Goal: Check status: Check status

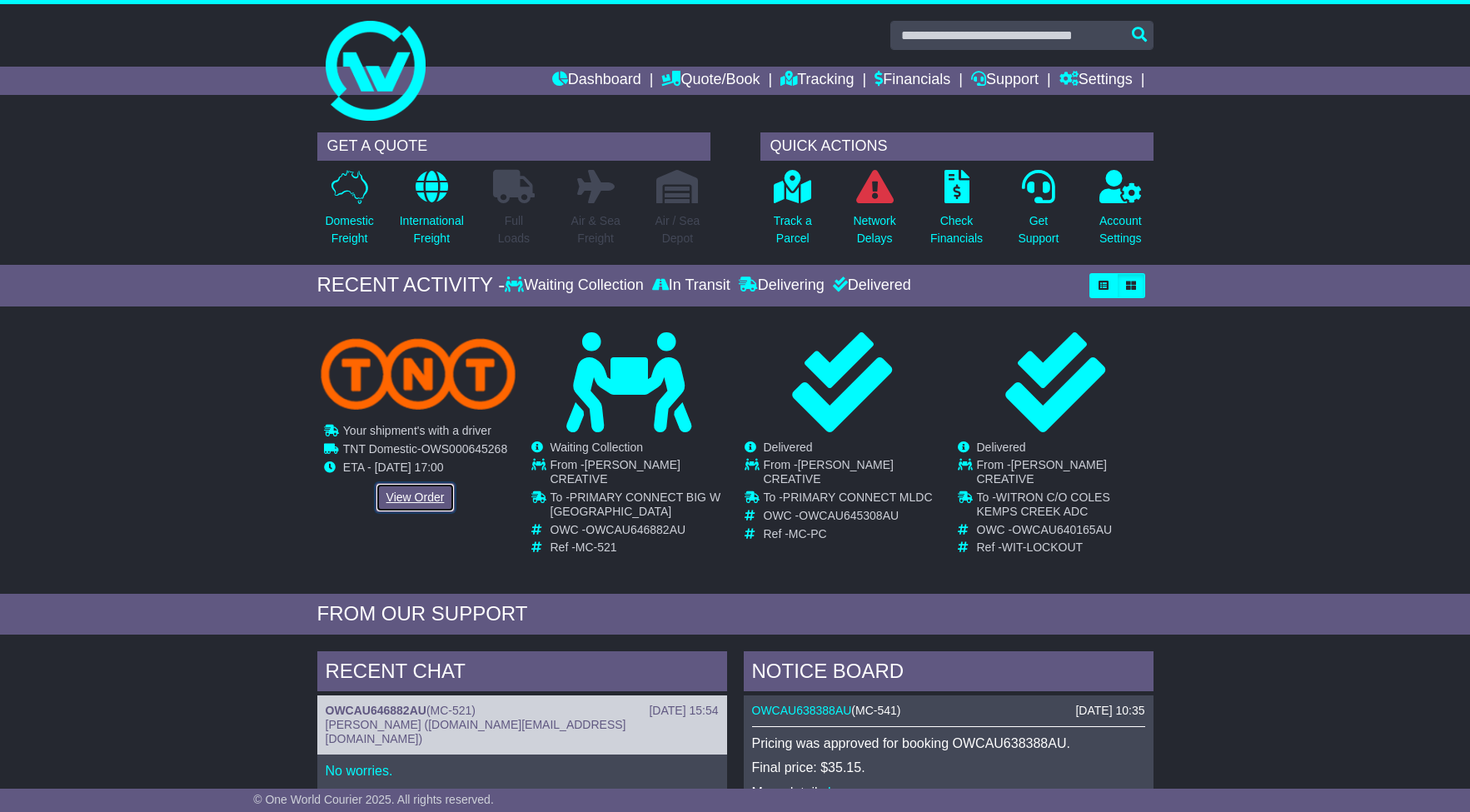
click at [431, 503] on link "View Order" at bounding box center [416, 498] width 80 height 29
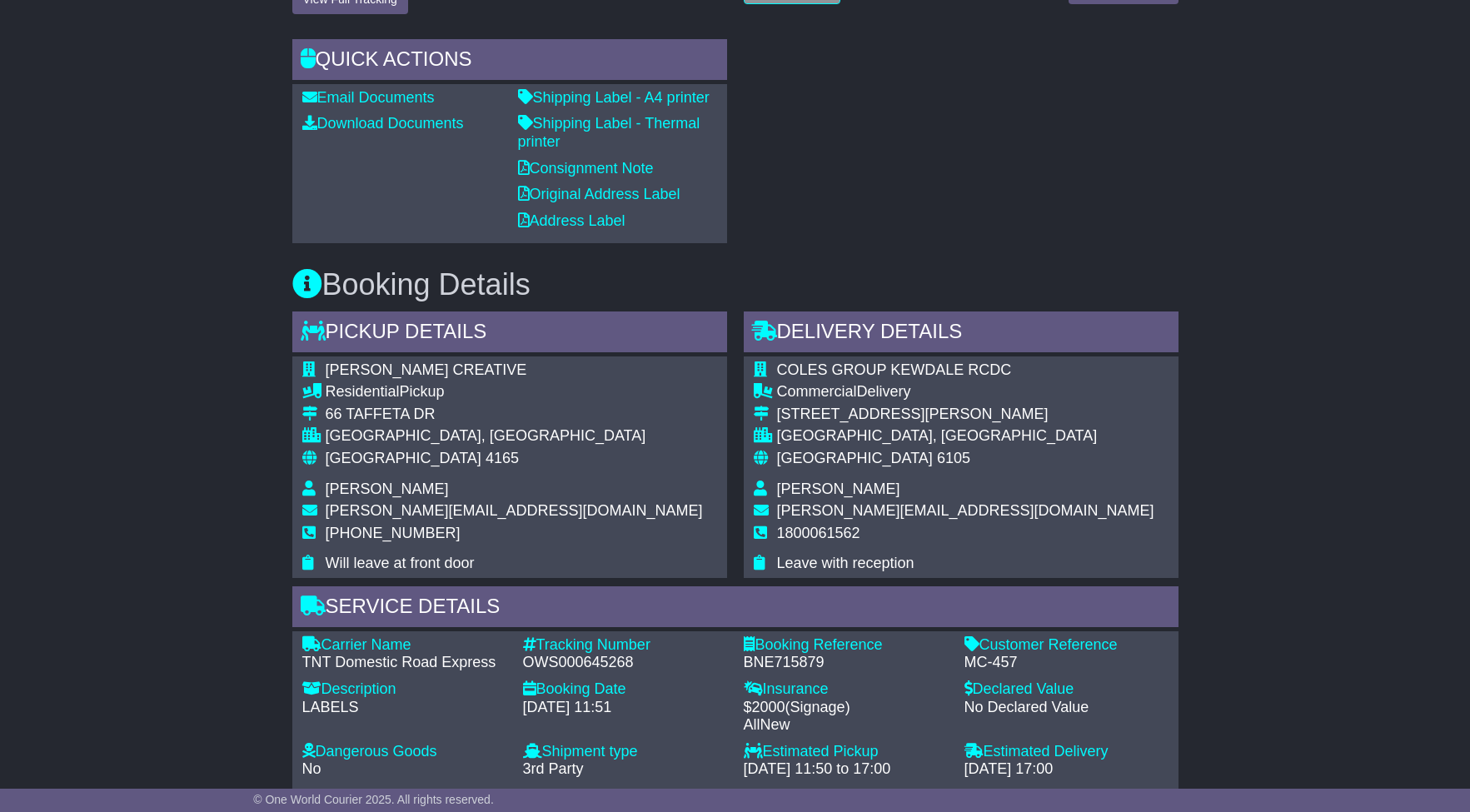
scroll to position [628, 0]
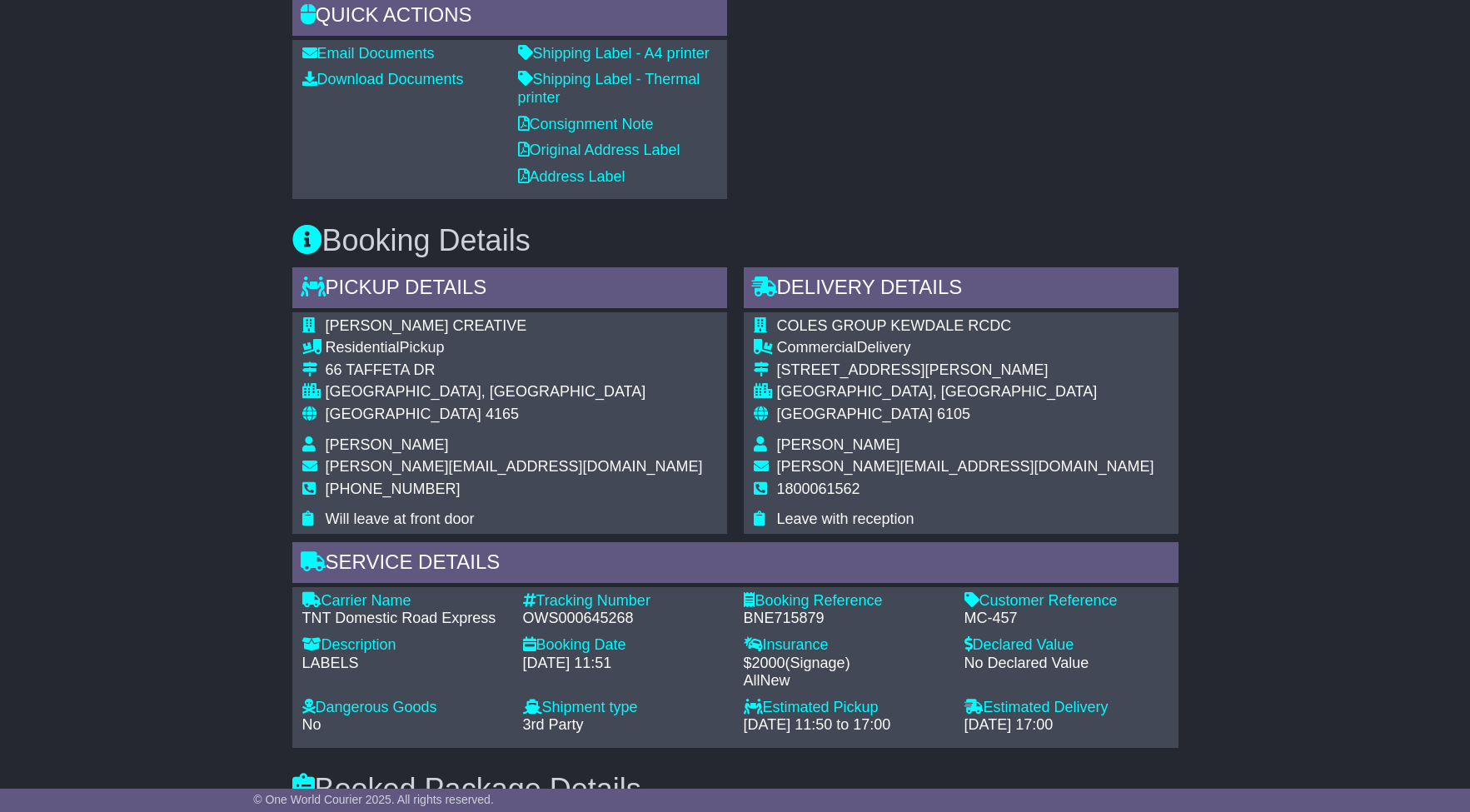
click at [584, 618] on div "OWS000645268" at bounding box center [625, 618] width 204 height 19
click at [583, 618] on div "OWS000645268" at bounding box center [625, 618] width 204 height 19
copy div "OWS000645268"
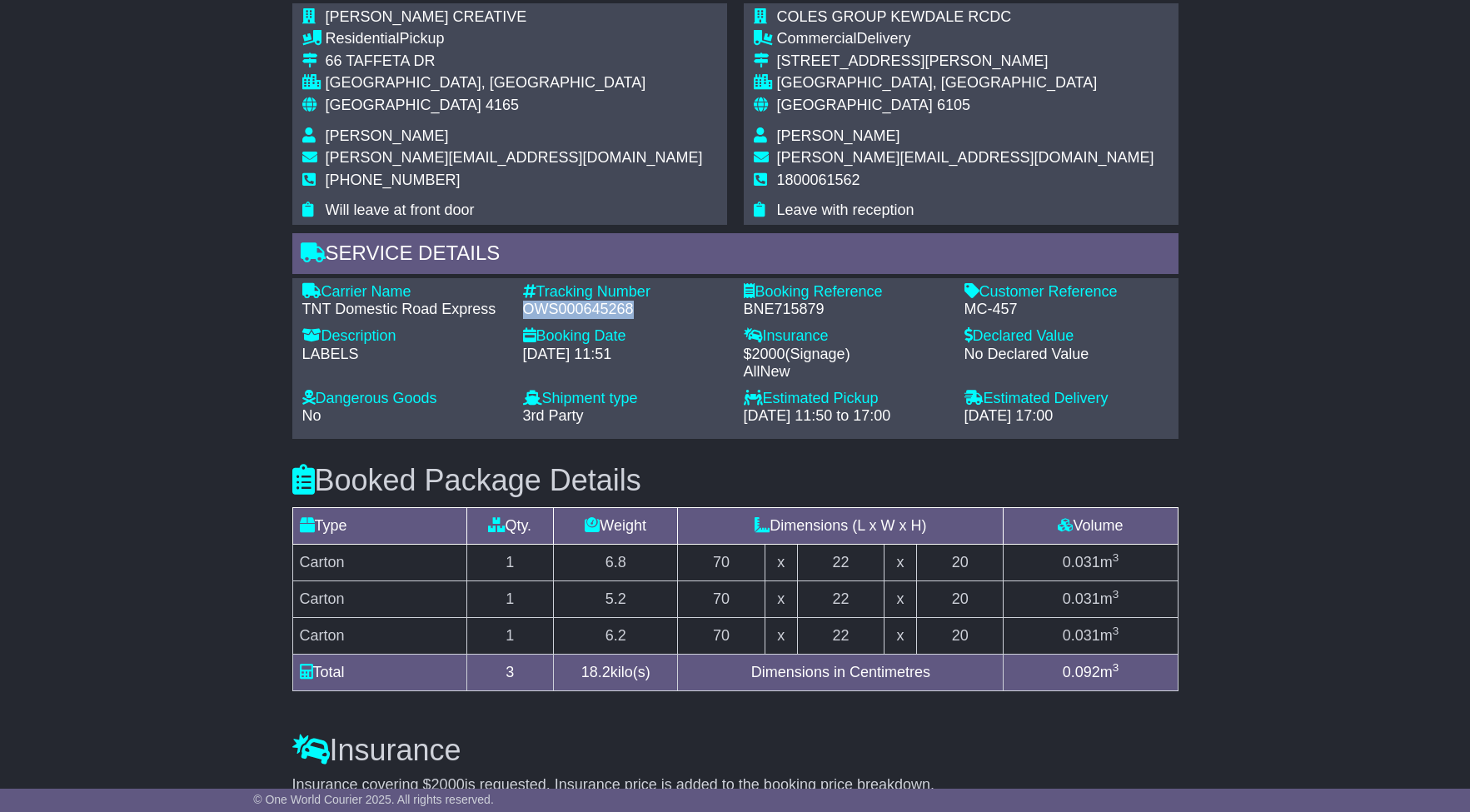
scroll to position [1112, 0]
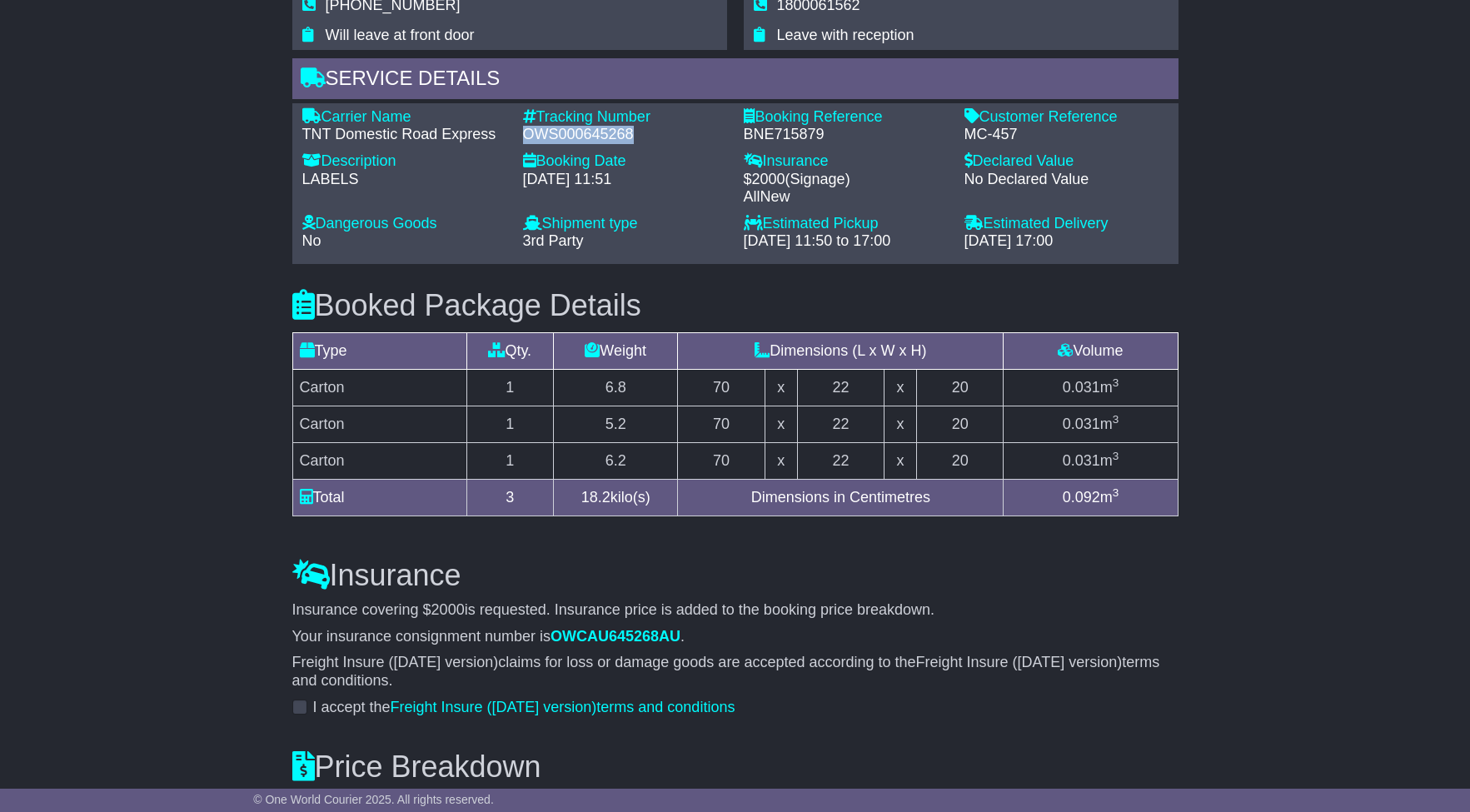
click at [653, 144] on div "Carrier Name - TNT Domestic Road Express Description - LABELS Tracking Number -…" at bounding box center [735, 183] width 882 height 150
click at [609, 135] on div "OWS000645268" at bounding box center [625, 135] width 204 height 19
copy div "OWS000645268"
click at [1198, 521] on div "Email Download Tracking Pricing Insurance" at bounding box center [735, 144] width 1470 height 1937
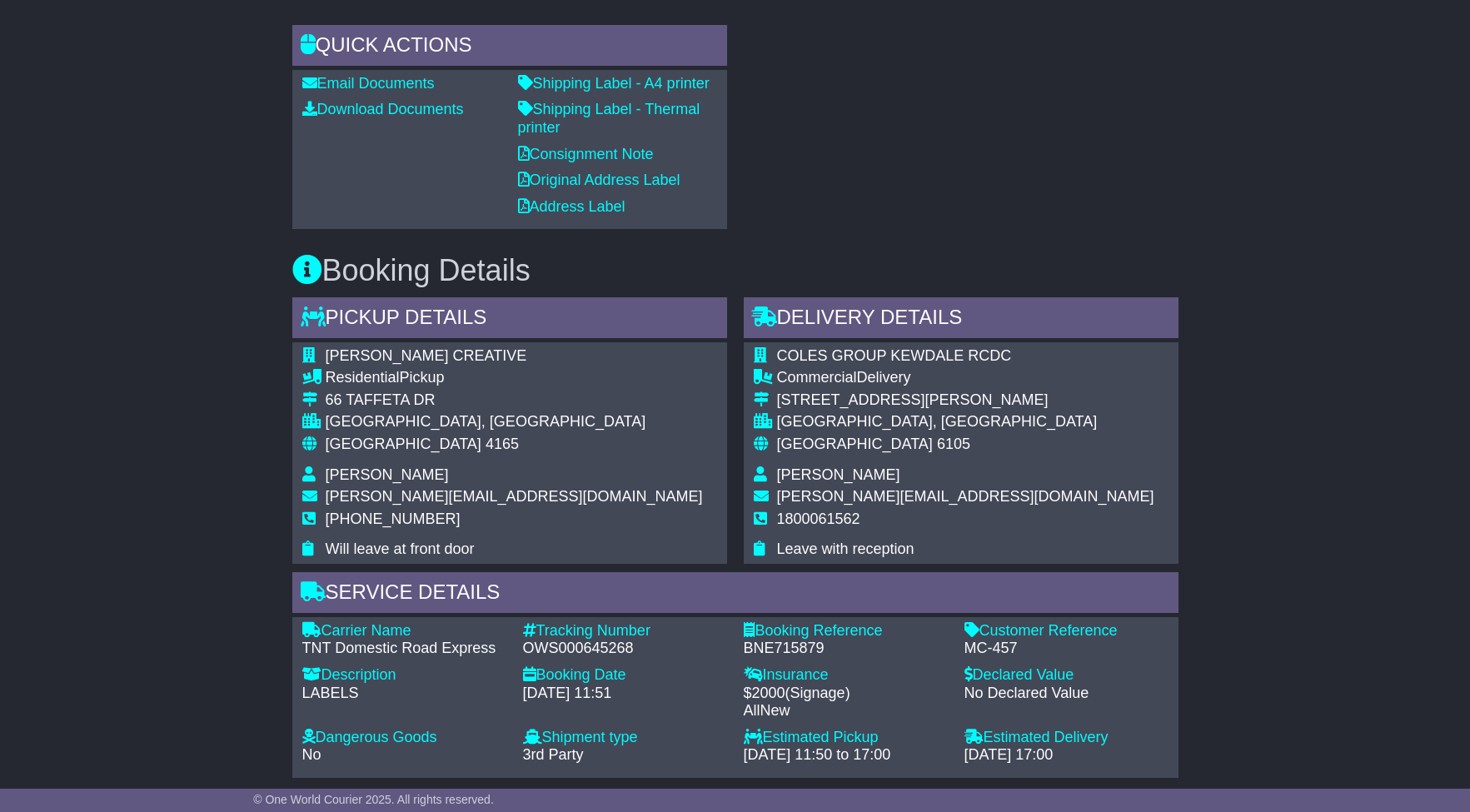
scroll to position [594, 0]
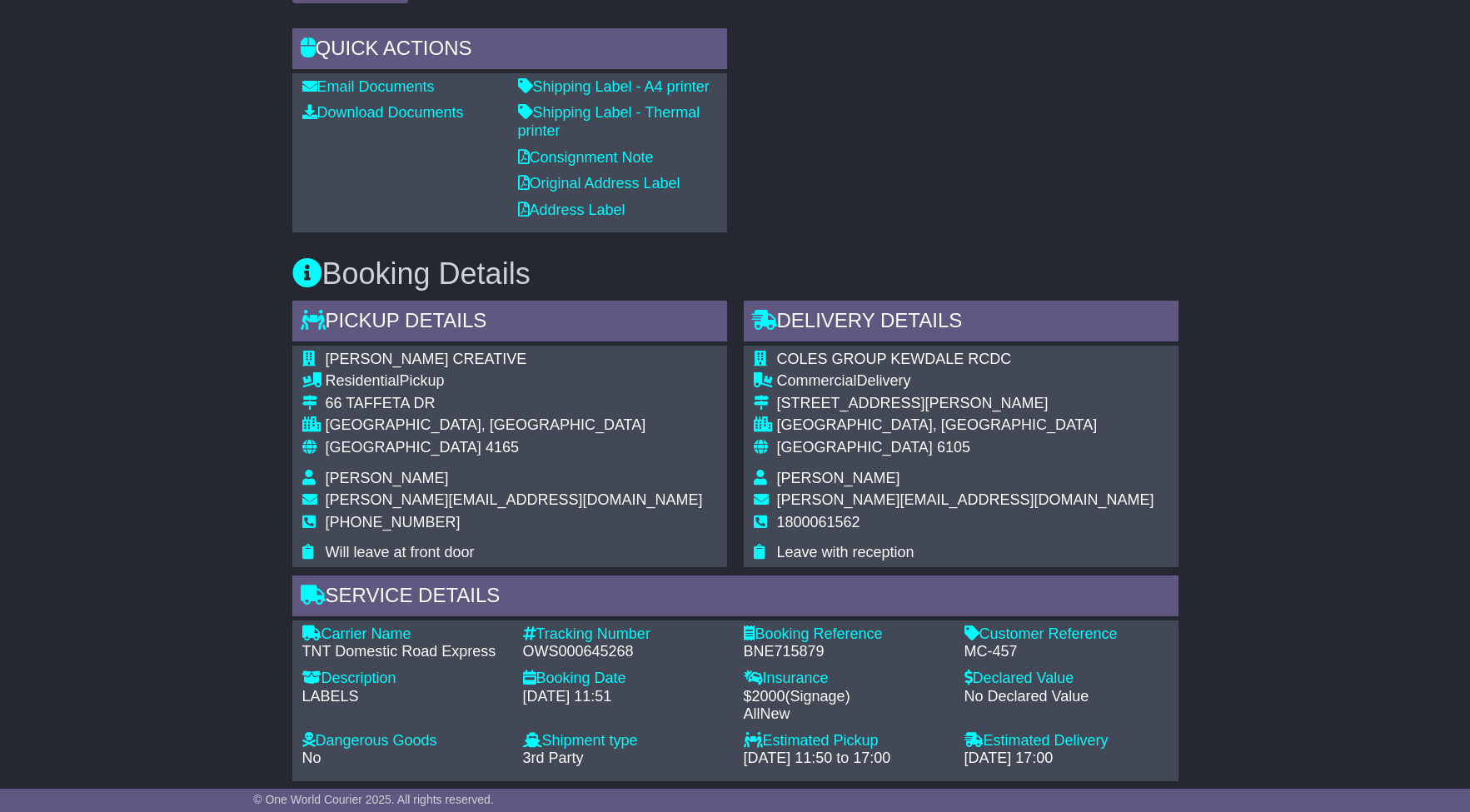
click at [1079, 133] on div "RECENT CHAT Loading... No messages Attach file..." at bounding box center [960, 19] width 451 height 427
click at [946, 170] on div "RECENT CHAT Loading... No messages Attach file..." at bounding box center [960, 19] width 451 height 427
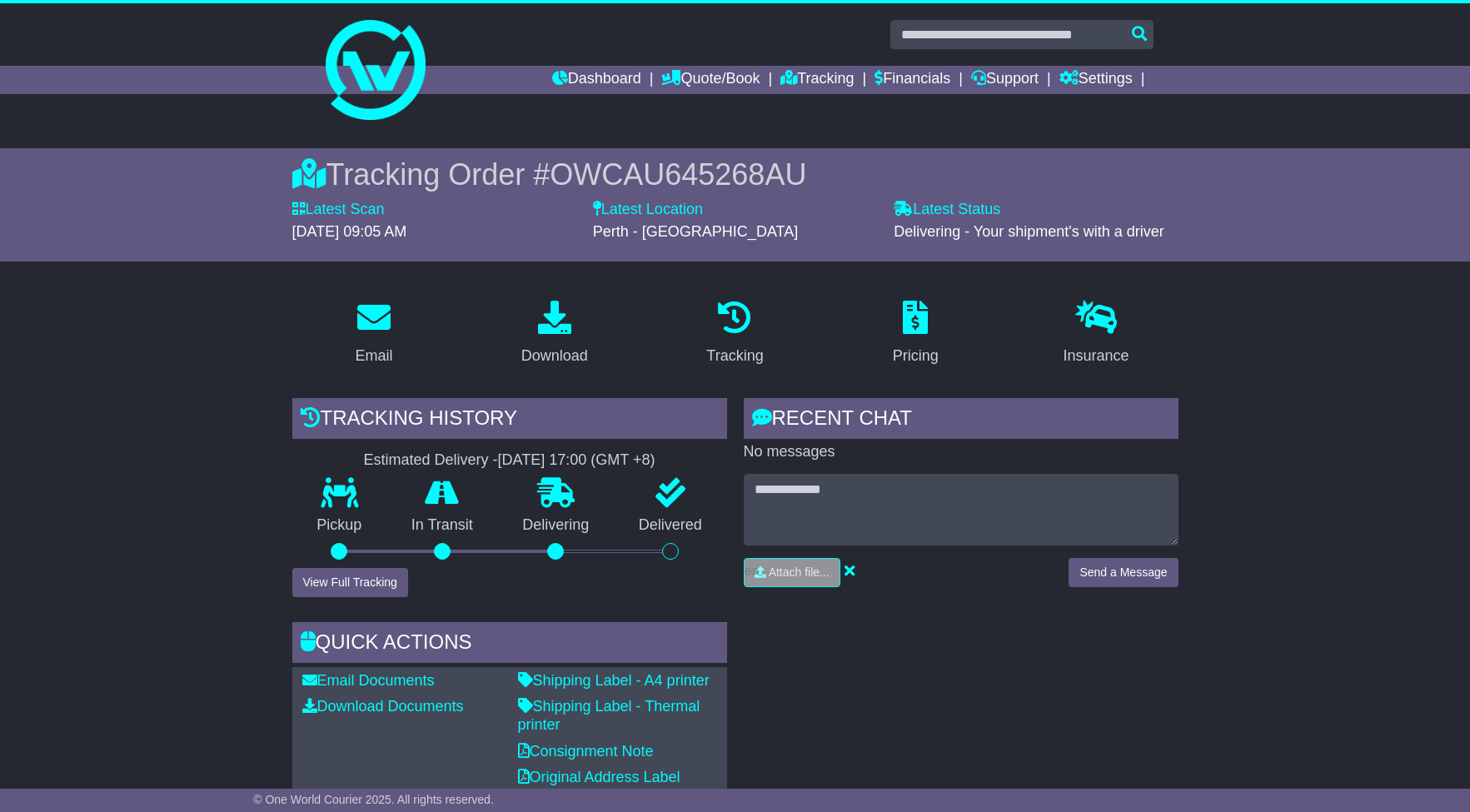
scroll to position [0, 0]
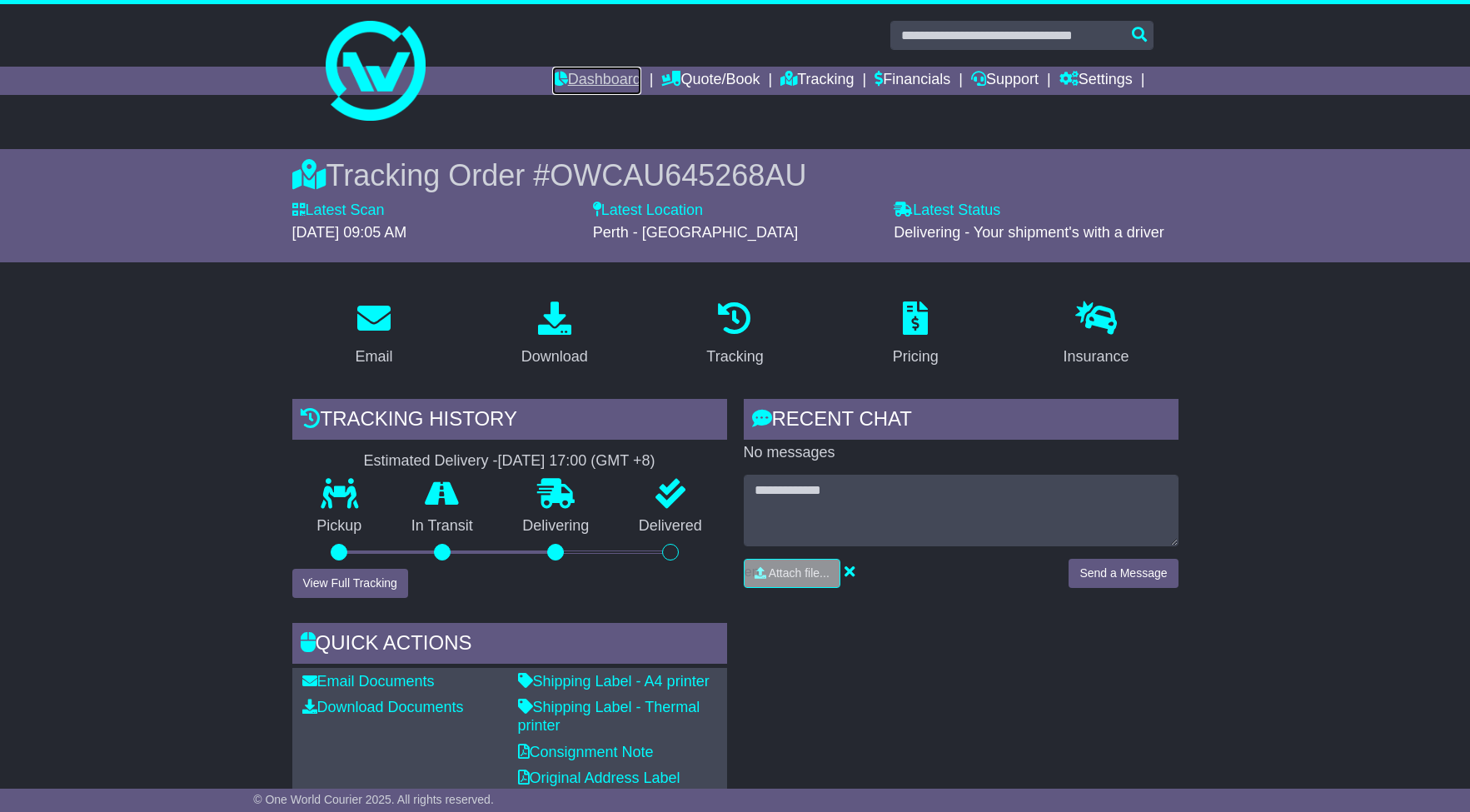
click at [592, 77] on link "Dashboard" at bounding box center [596, 80] width 89 height 28
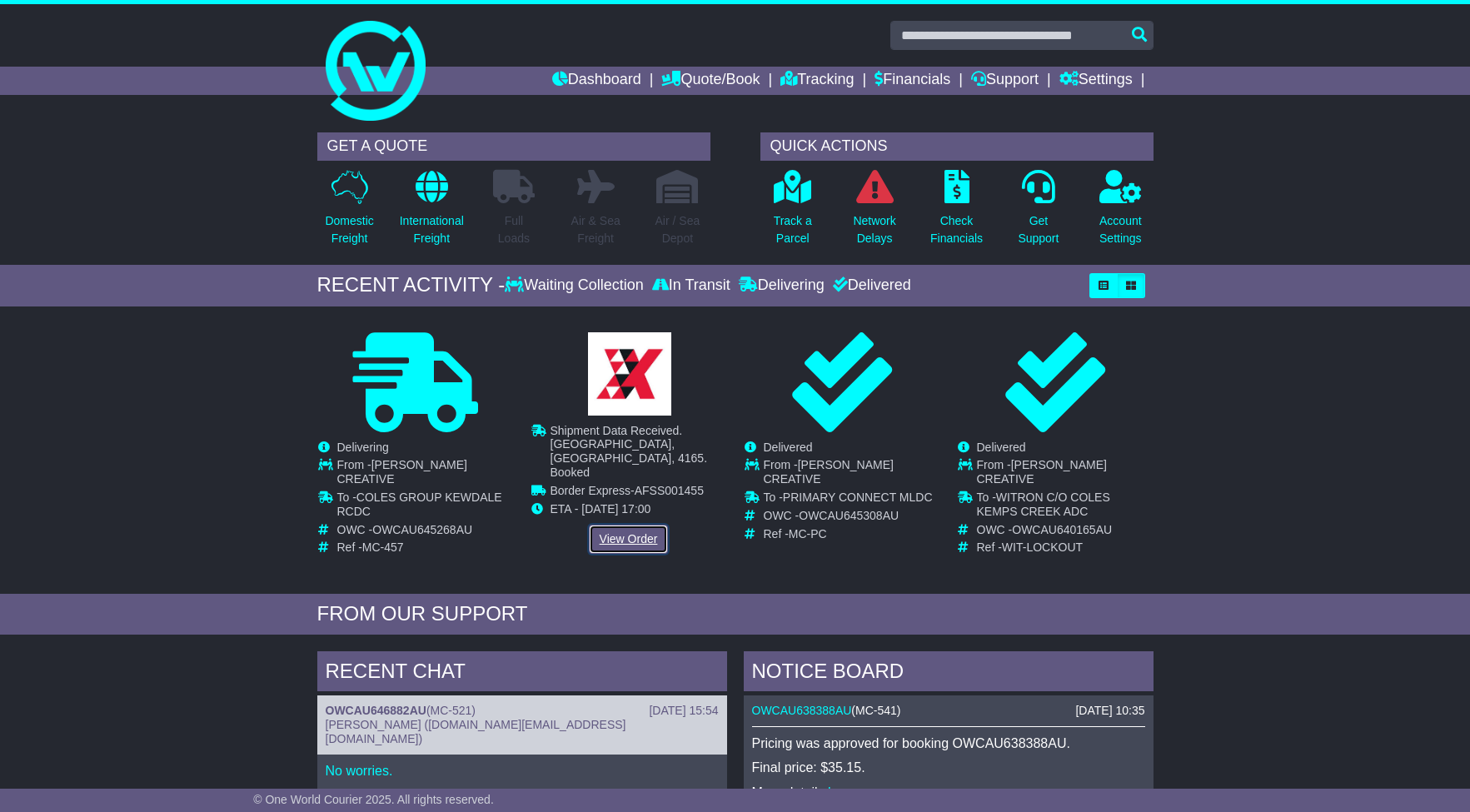
click at [633, 524] on link "View Order" at bounding box center [629, 539] width 80 height 29
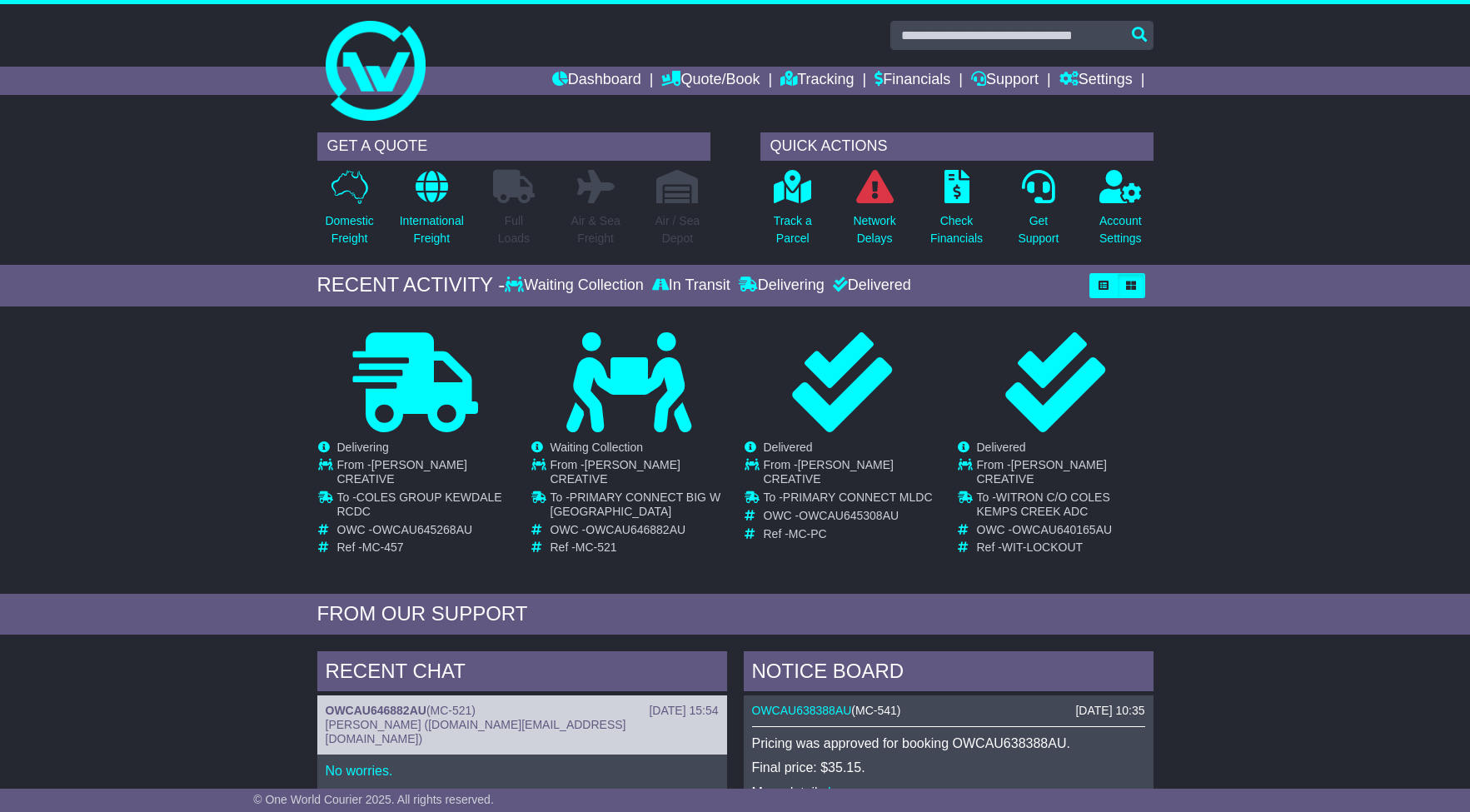
scroll to position [530, 0]
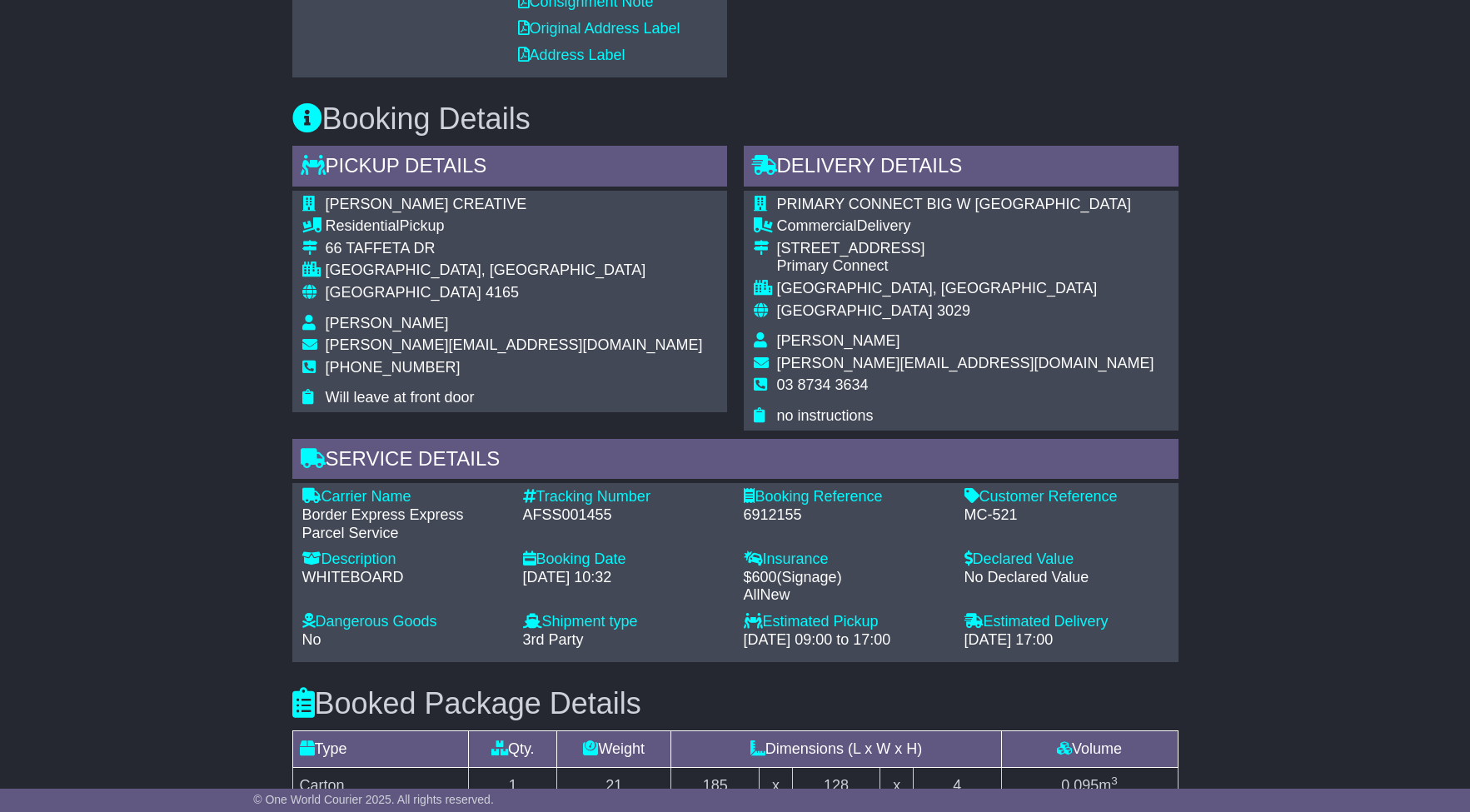
scroll to position [994, 0]
click at [552, 506] on div "AFSS001455" at bounding box center [625, 514] width 204 height 19
copy div "AFSS001455"
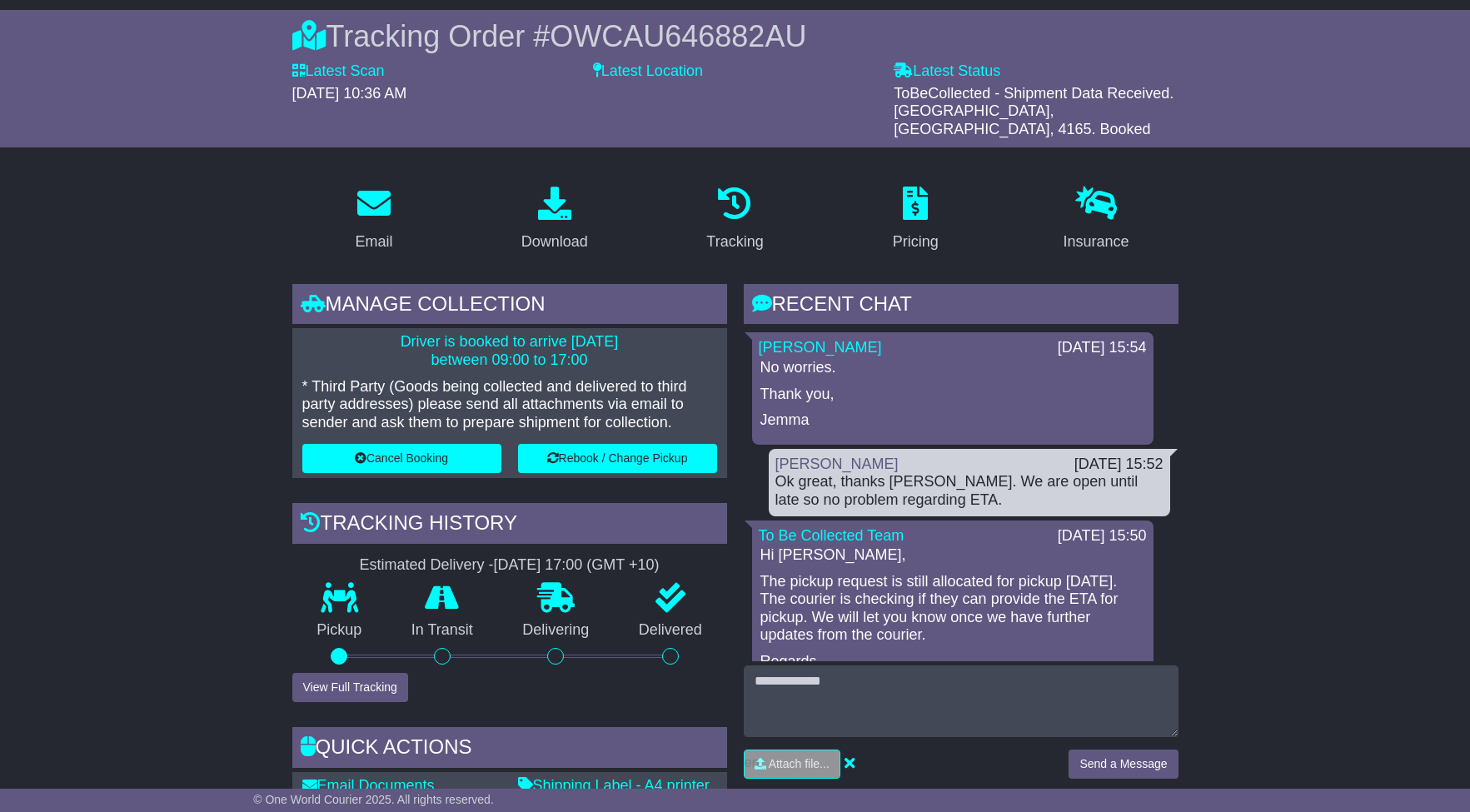
scroll to position [144, 0]
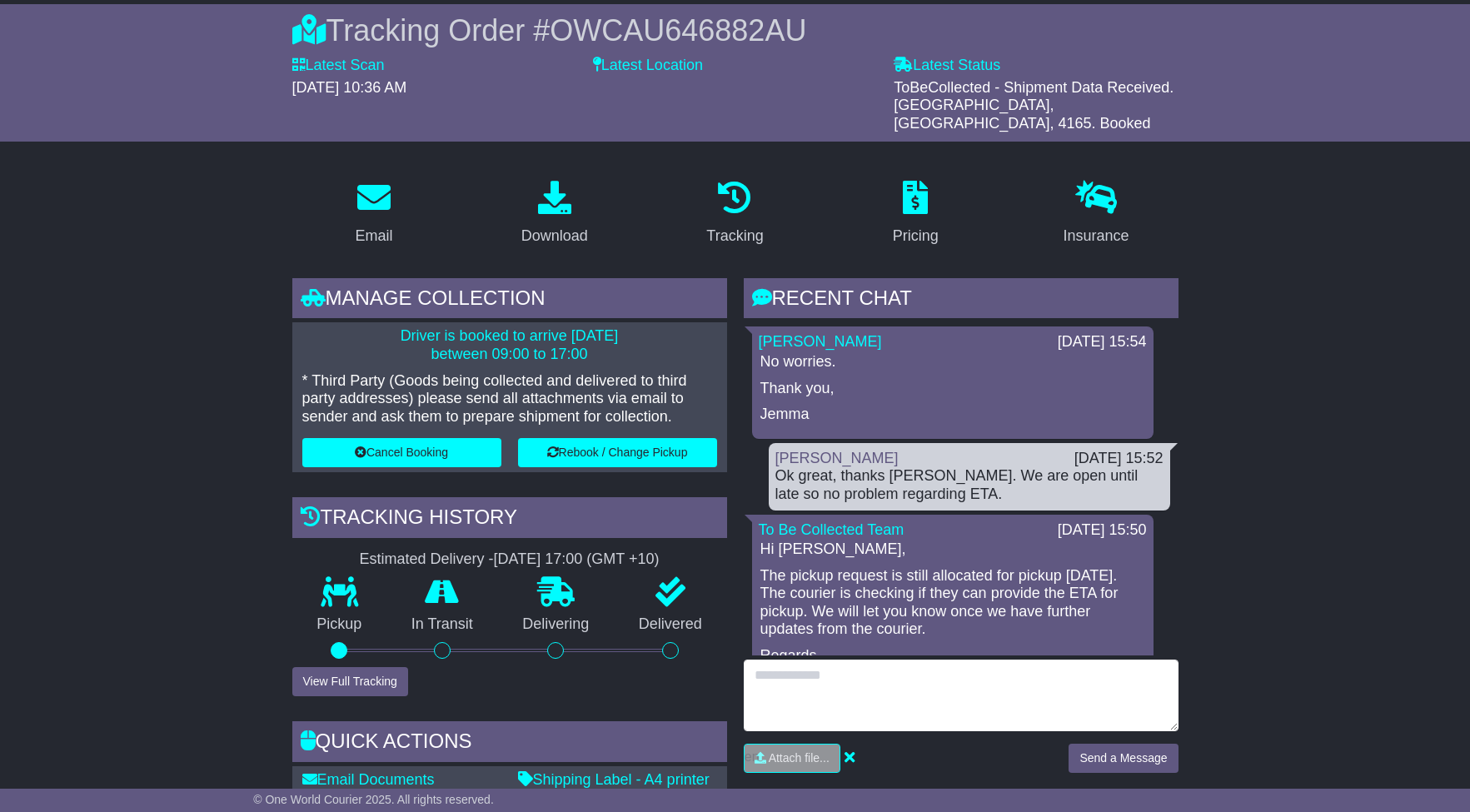
click at [873, 670] on textarea at bounding box center [960, 695] width 434 height 71
type textarea "*"
type textarea "**********"
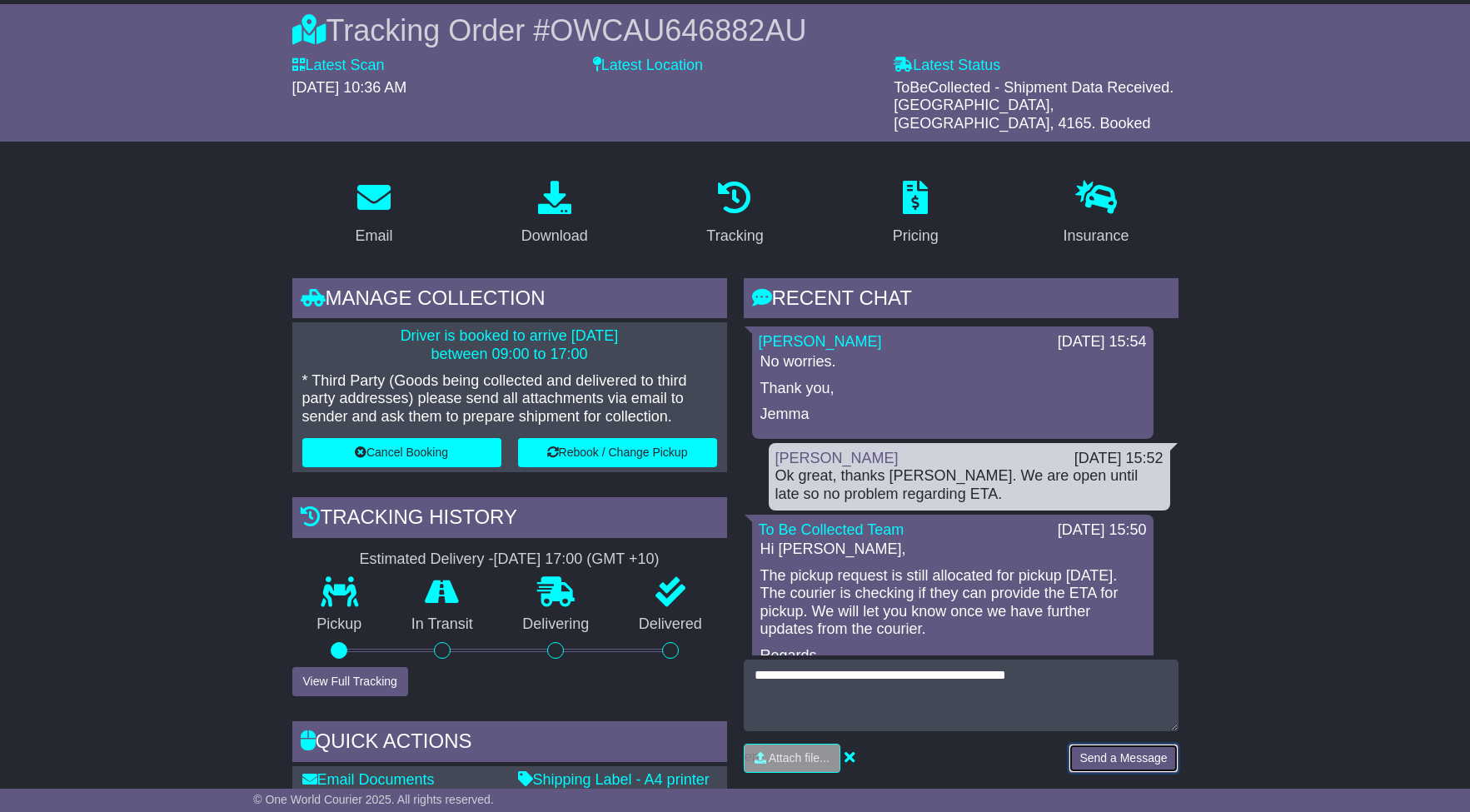
click at [1130, 745] on button "Send a Message" at bounding box center [1123, 758] width 109 height 29
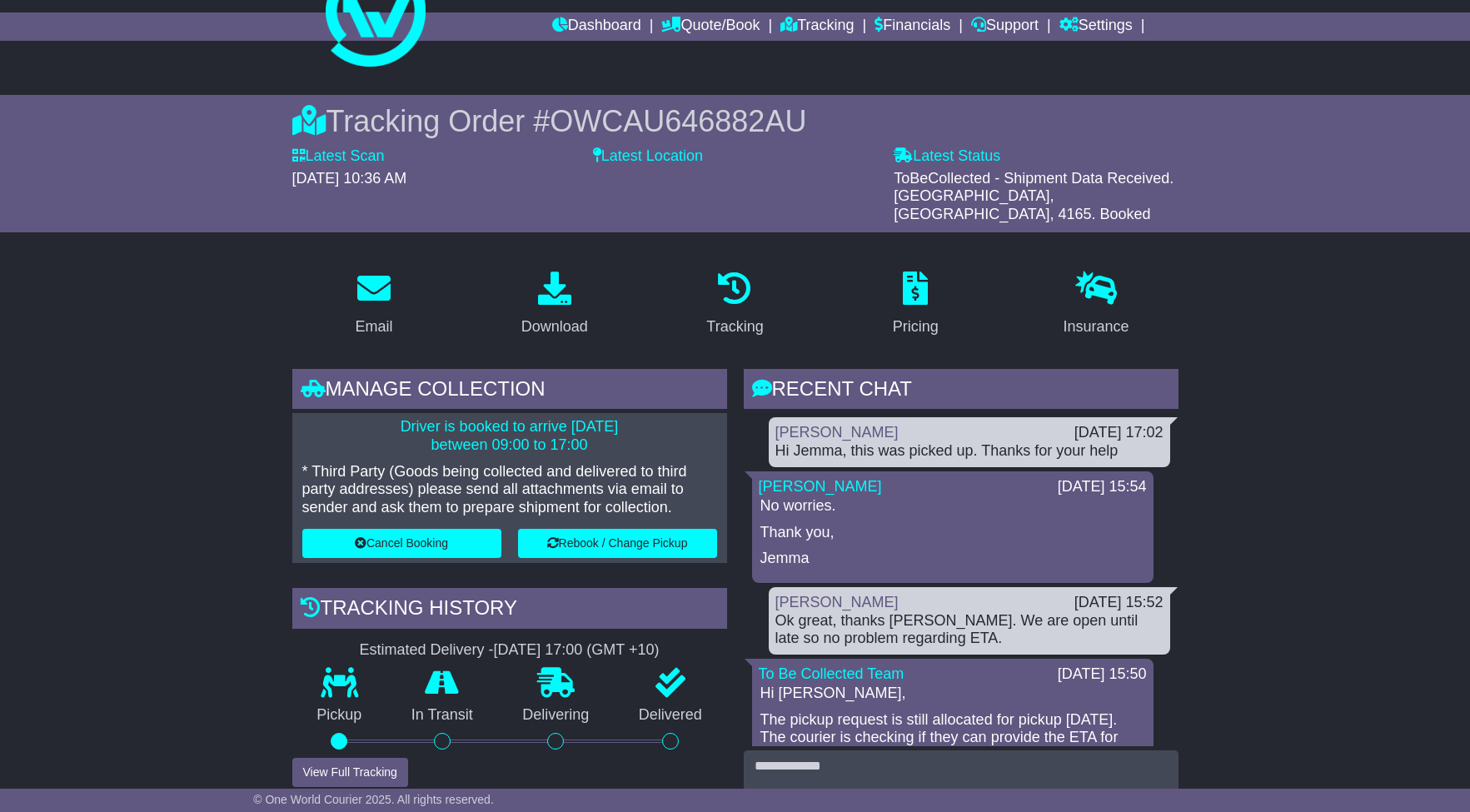
scroll to position [0, 0]
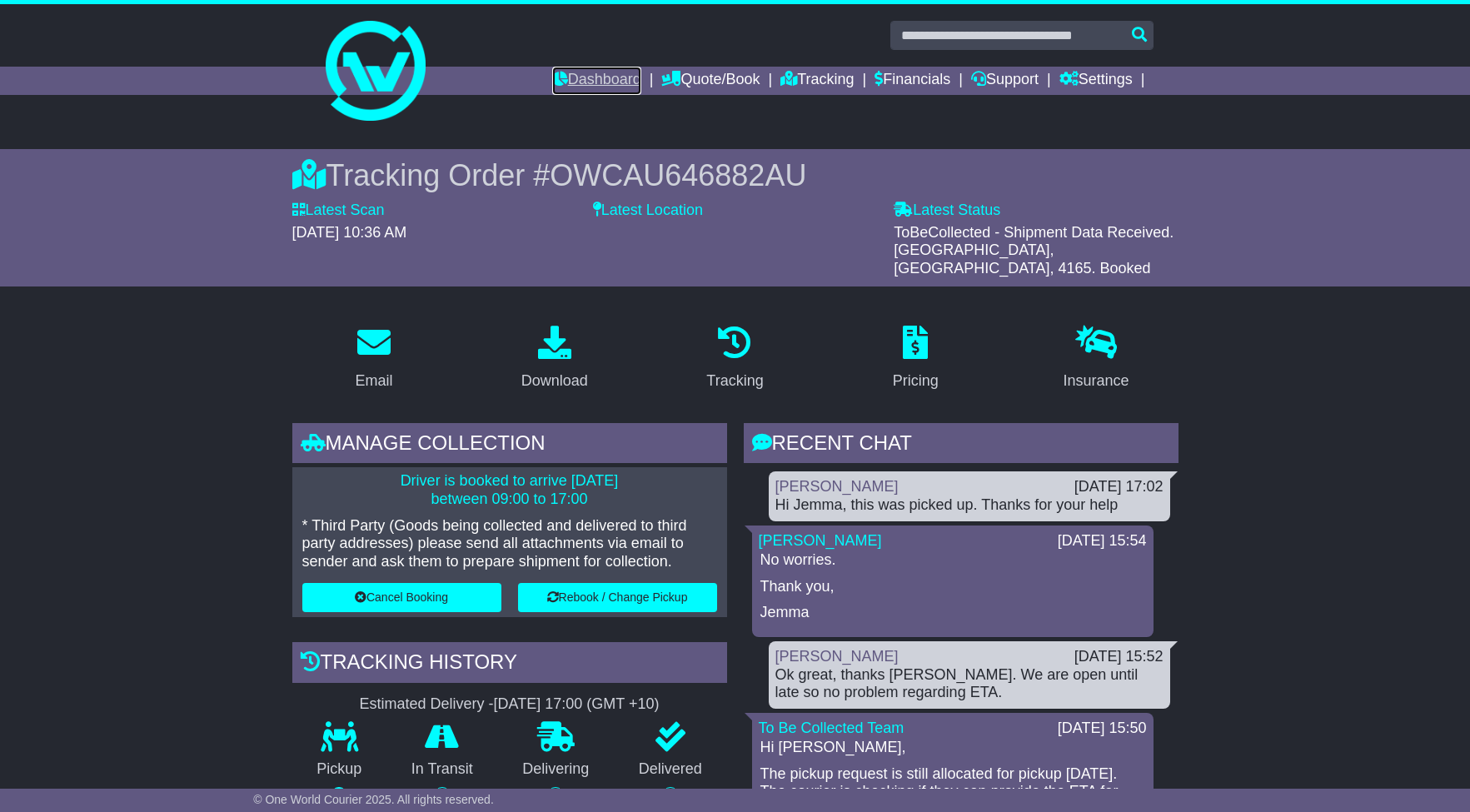
click at [592, 84] on link "Dashboard" at bounding box center [596, 80] width 89 height 28
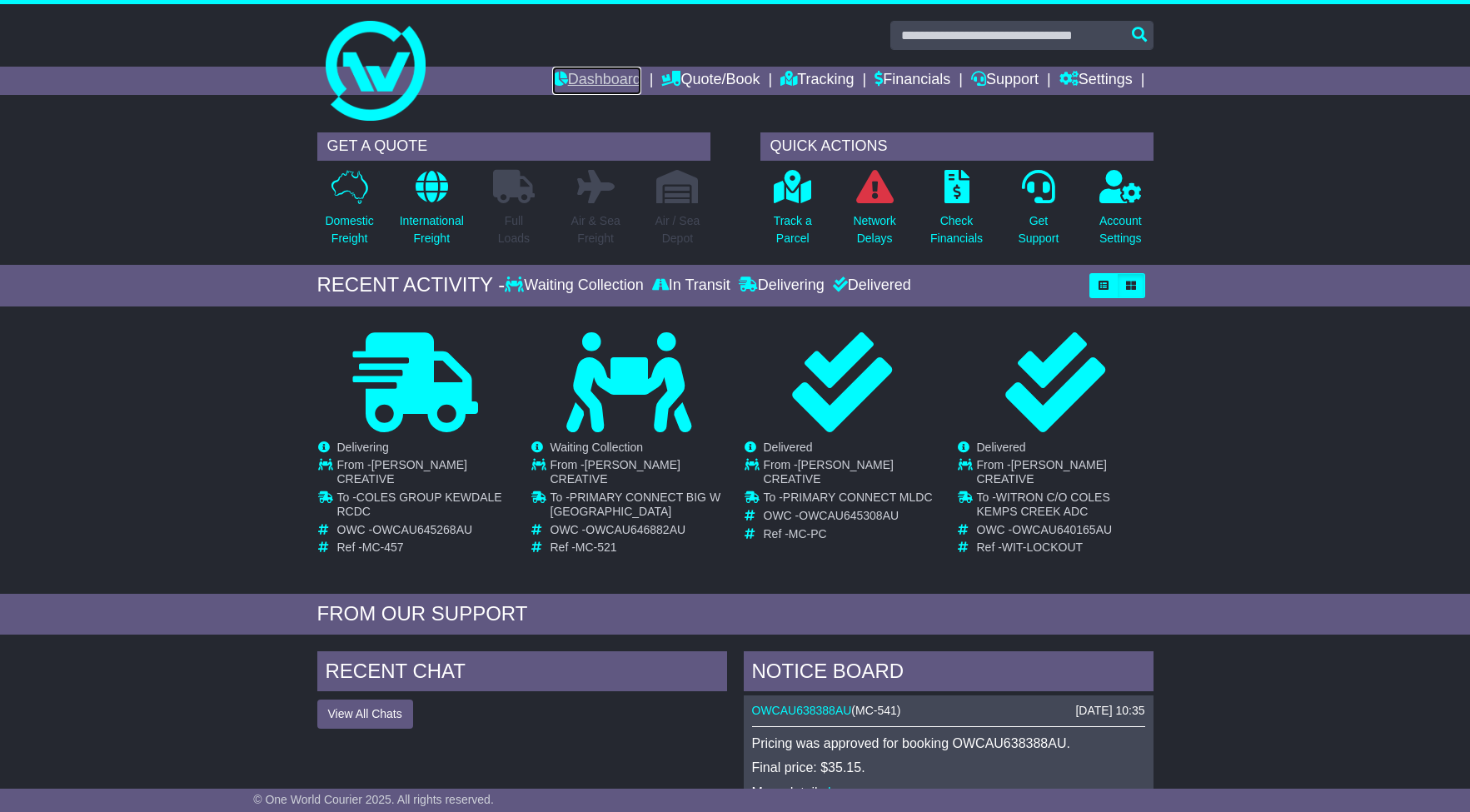
click at [611, 86] on link "Dashboard" at bounding box center [596, 80] width 89 height 28
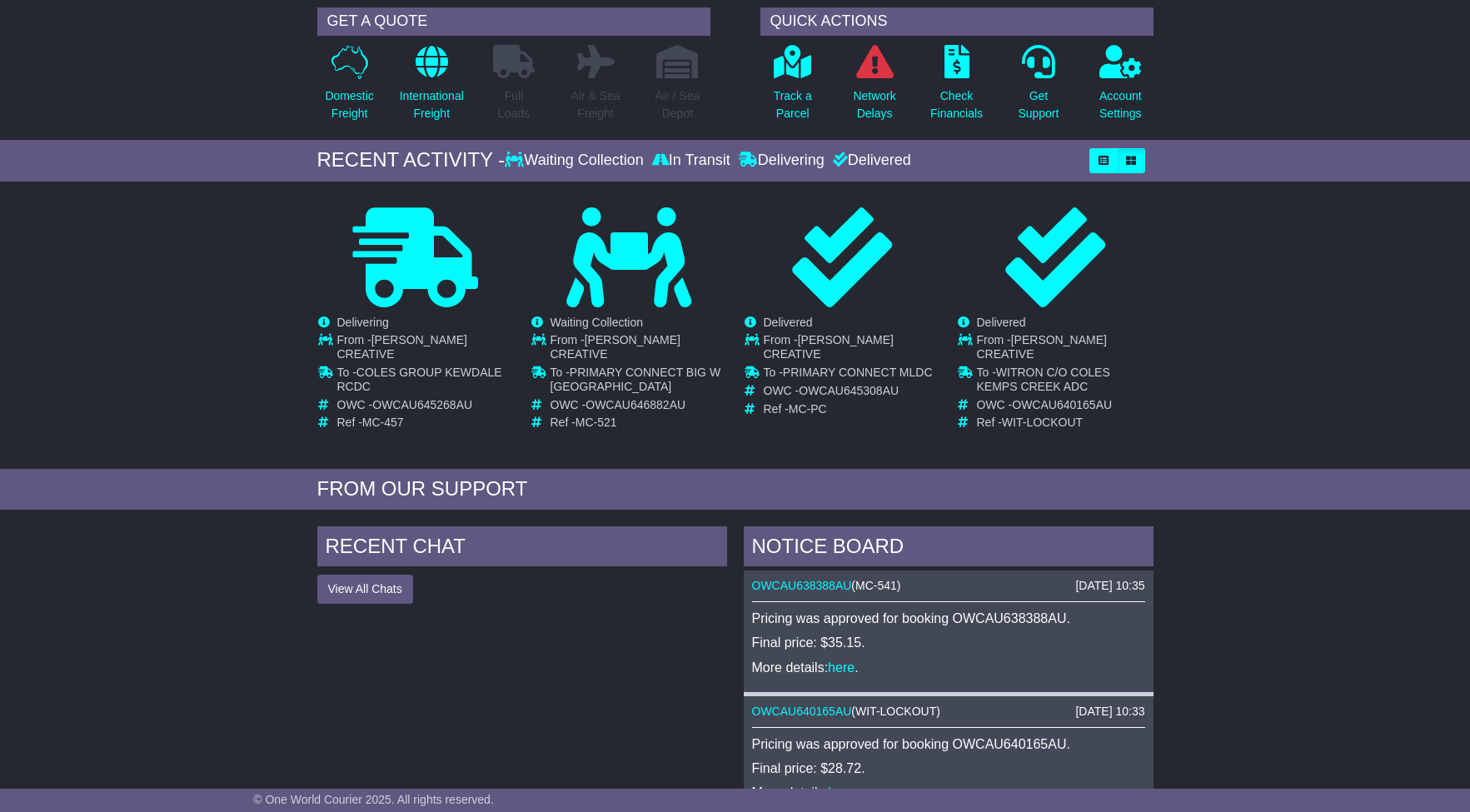
scroll to position [9, 0]
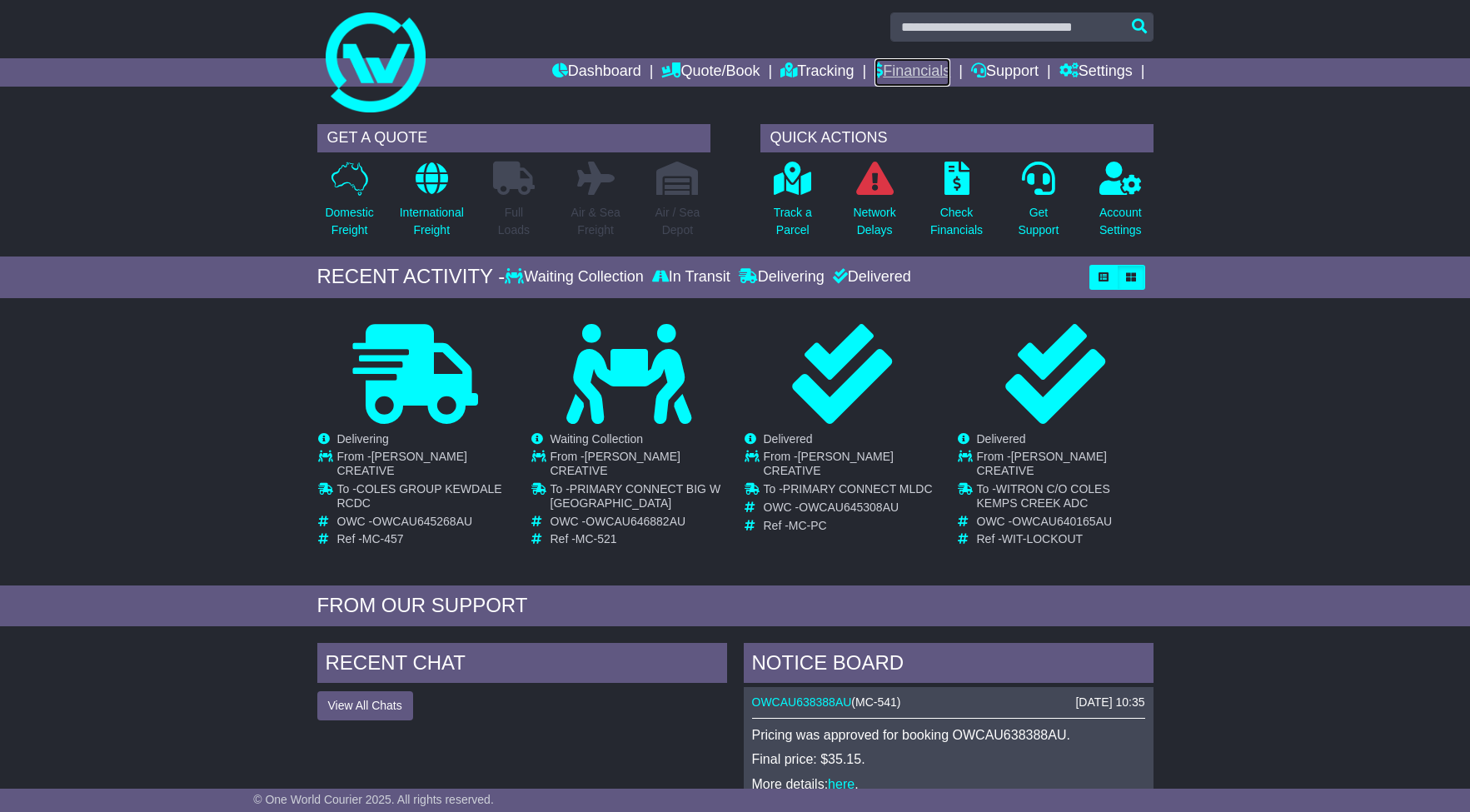
click at [928, 82] on link "Financials" at bounding box center [913, 72] width 76 height 28
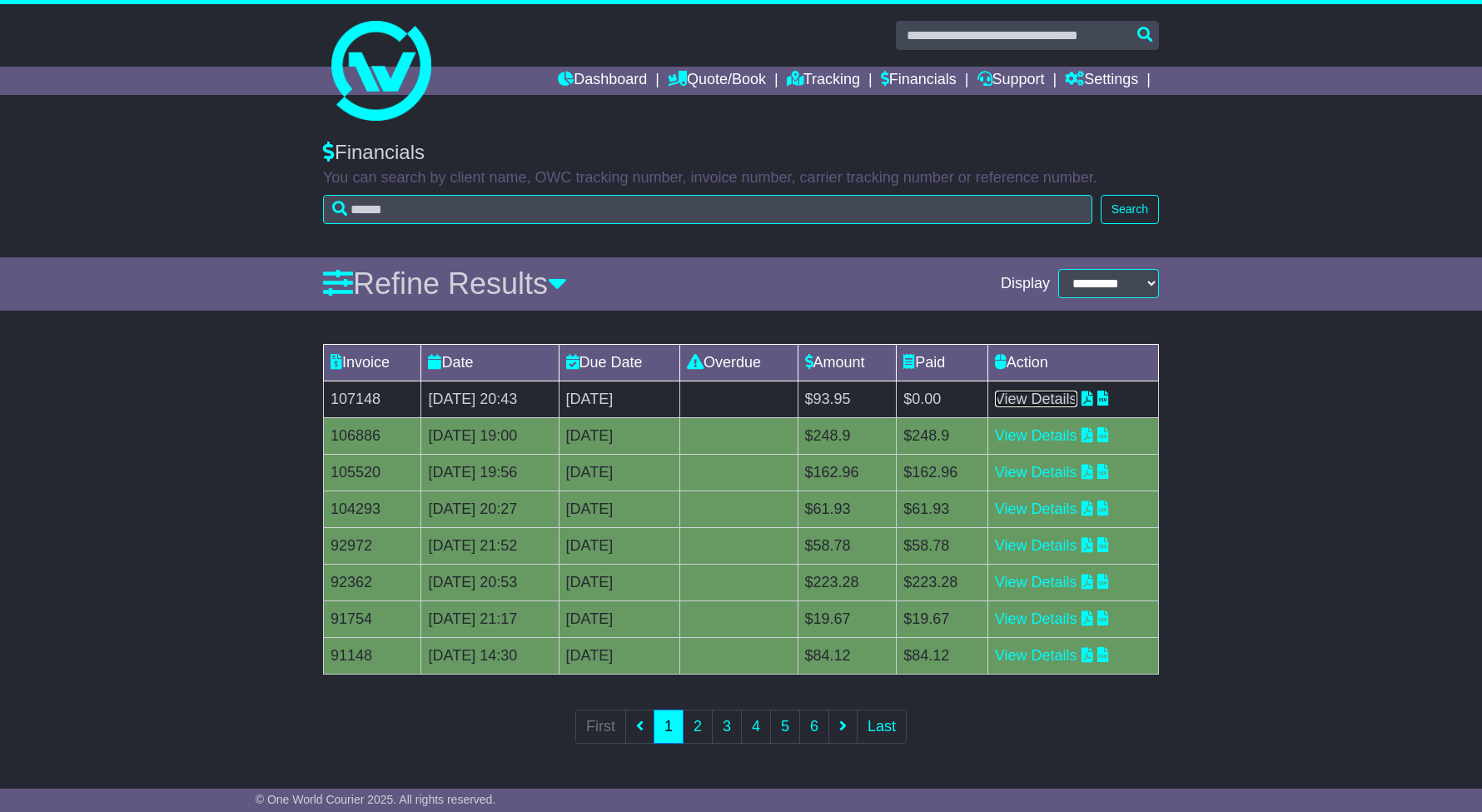
click at [1074, 397] on link "View Details" at bounding box center [1036, 398] width 82 height 17
click at [620, 78] on link "Dashboard" at bounding box center [601, 80] width 89 height 28
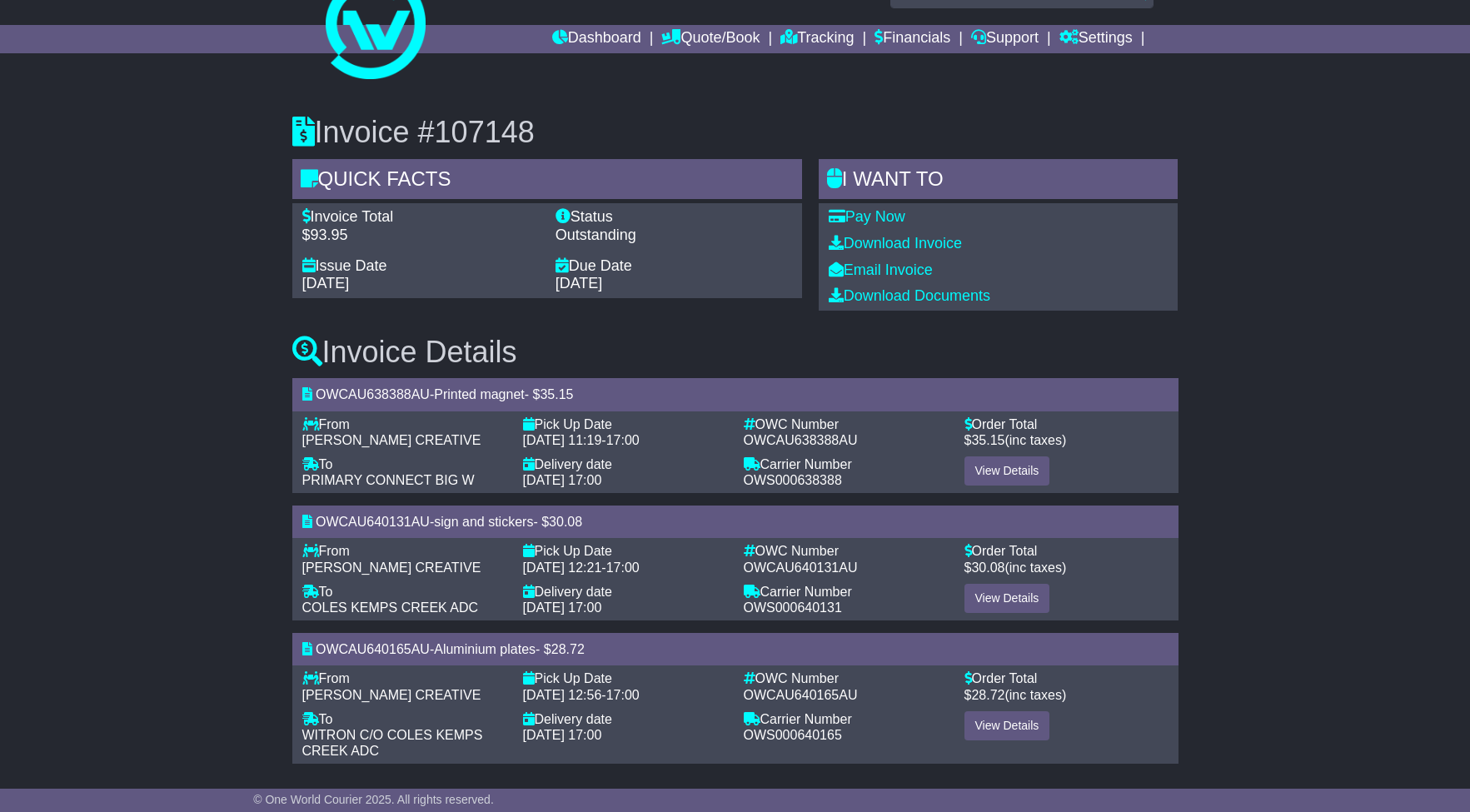
scroll to position [48, 0]
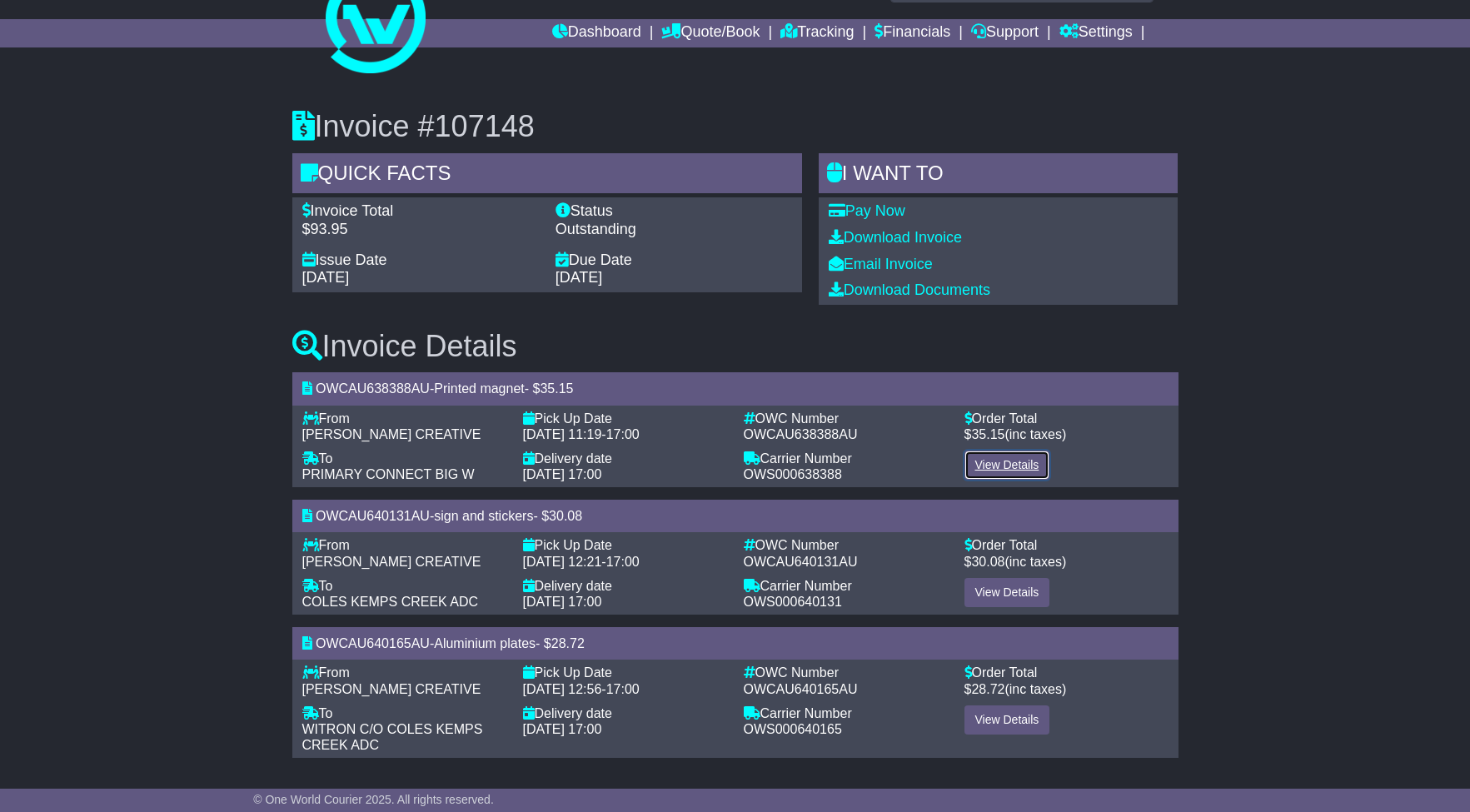
click at [1022, 468] on link "View Details" at bounding box center [1007, 465] width 86 height 29
click at [1028, 589] on link "View Details" at bounding box center [1007, 592] width 86 height 29
click at [1013, 718] on link "View Details" at bounding box center [1007, 719] width 86 height 29
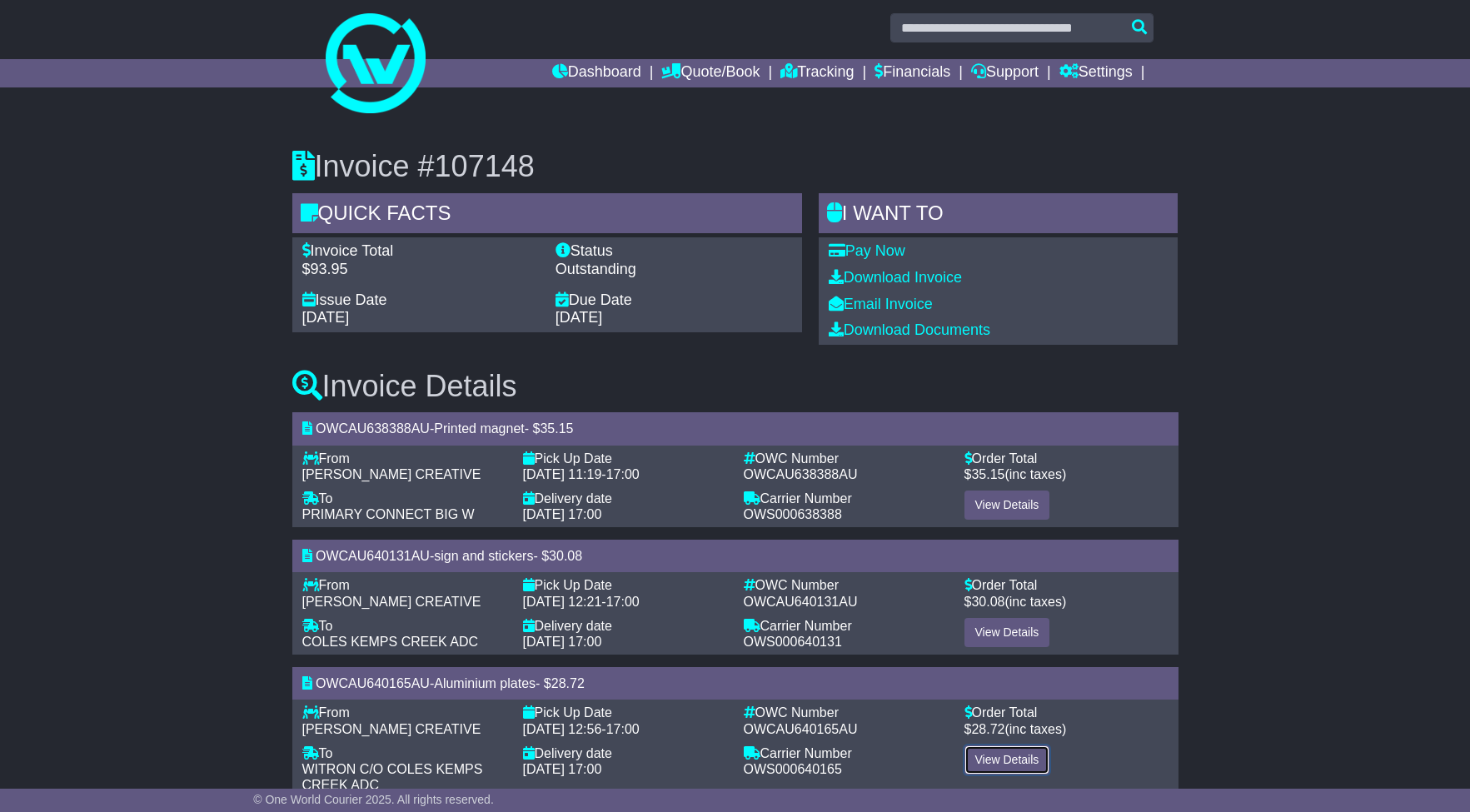
scroll to position [0, 0]
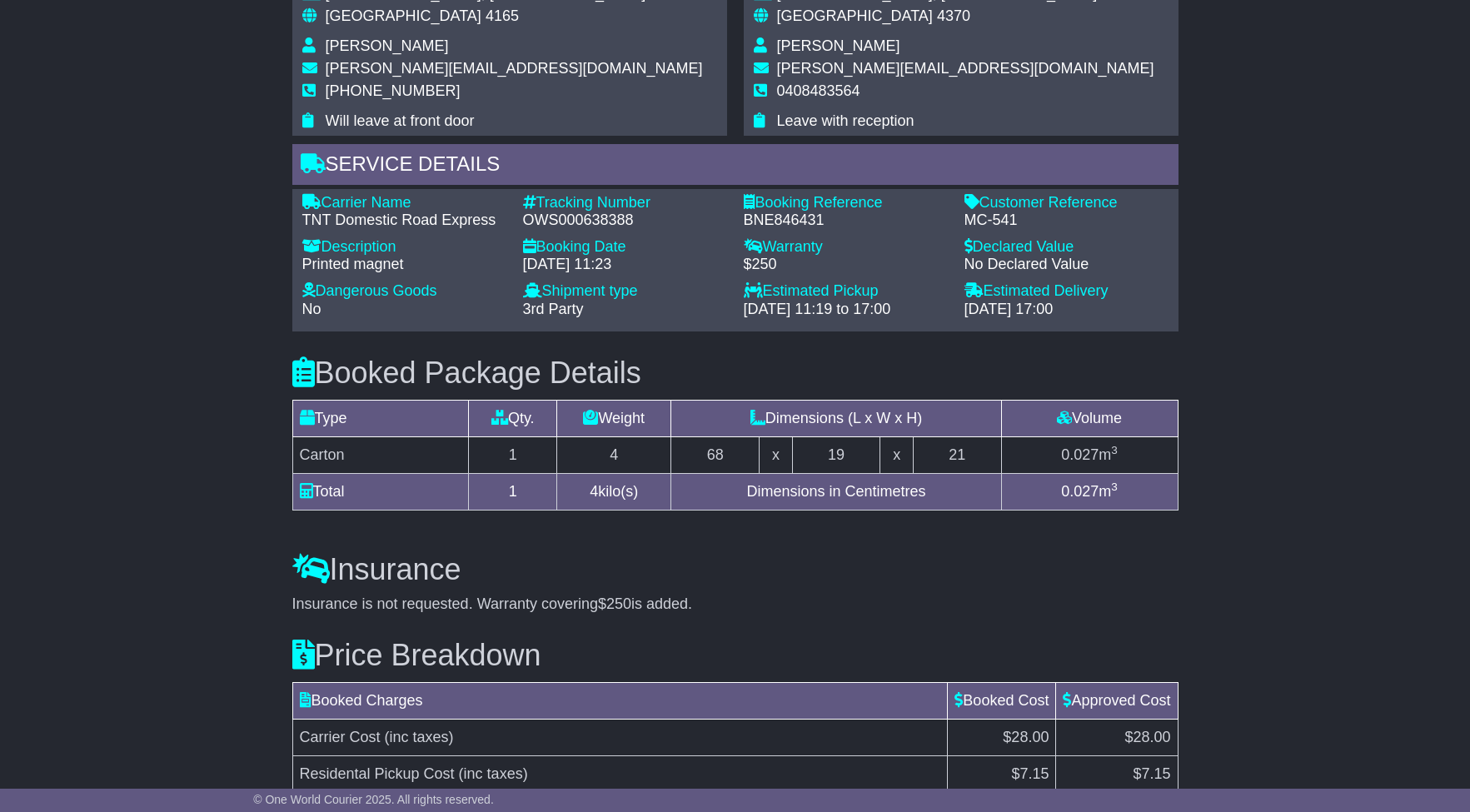
scroll to position [1394, 0]
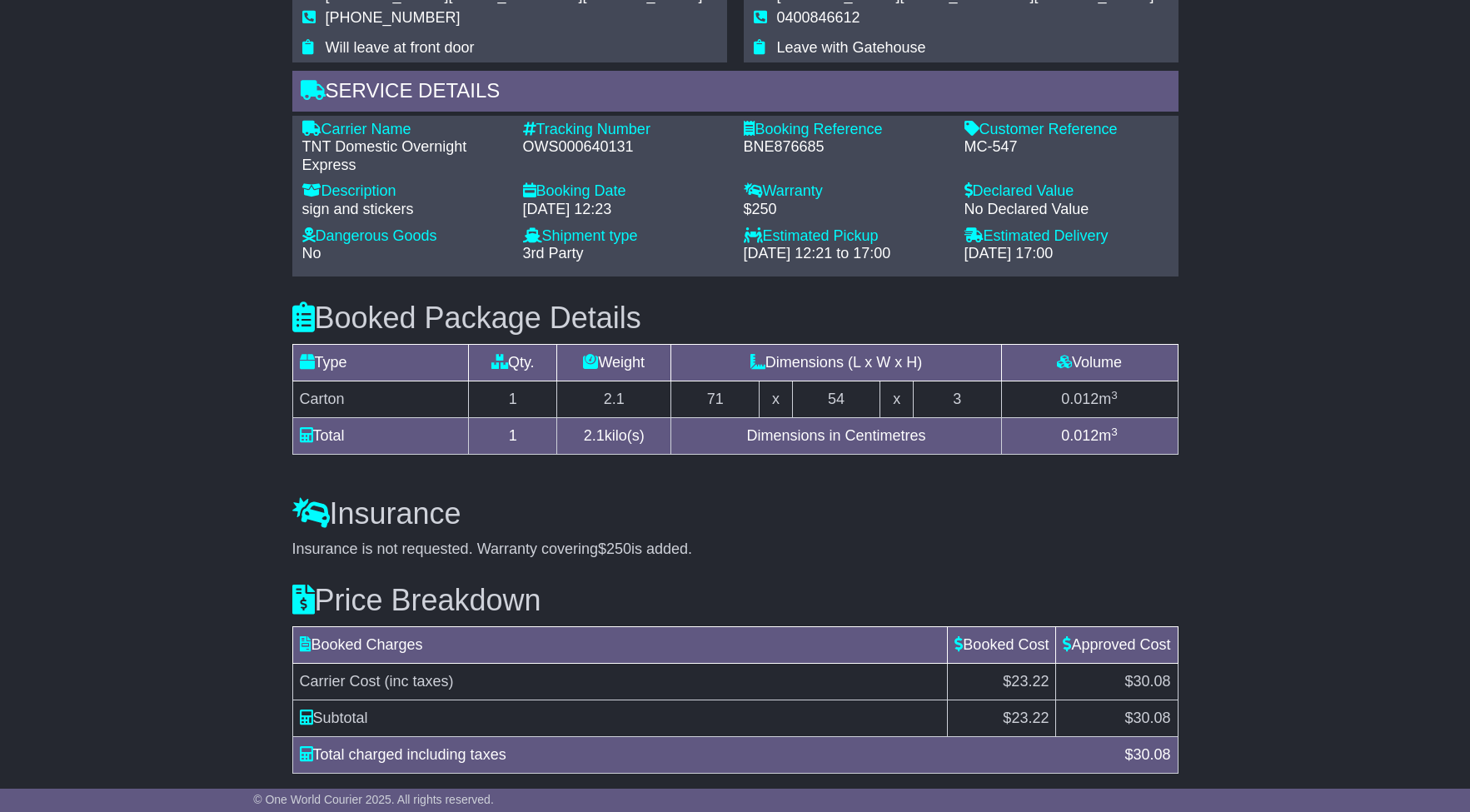
scroll to position [1292, 0]
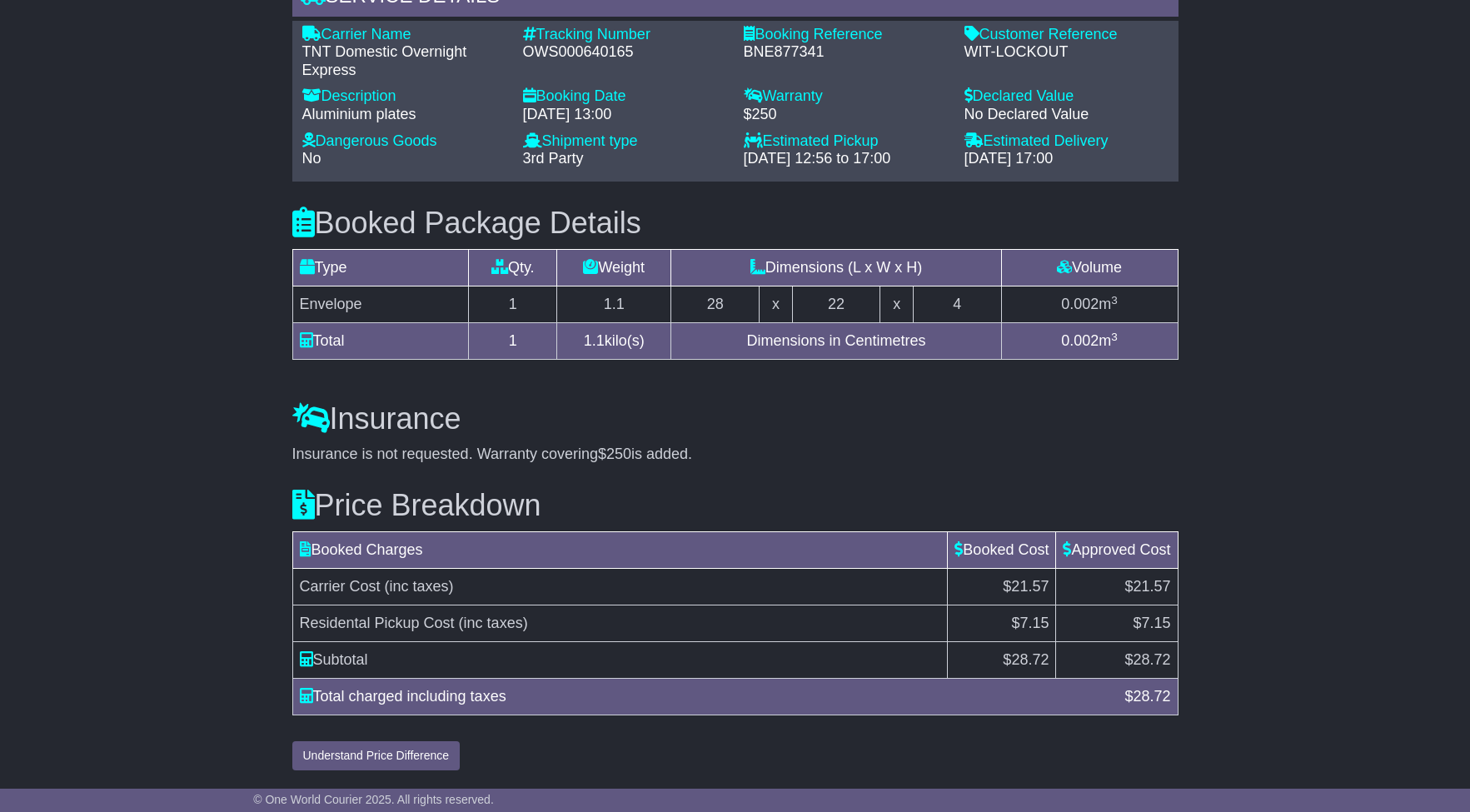
scroll to position [1328, 0]
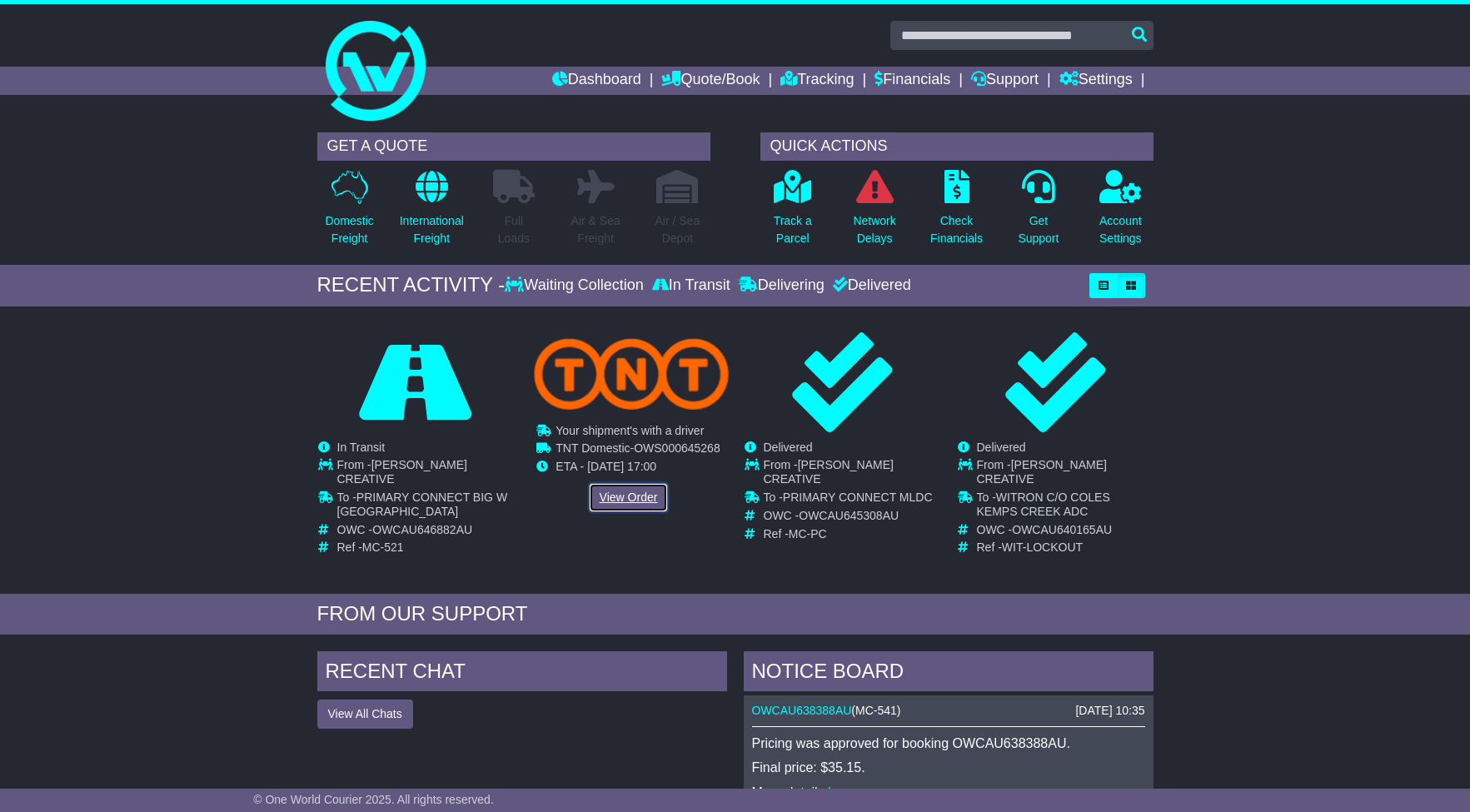
click at [623, 496] on link "View Order" at bounding box center [629, 498] width 80 height 29
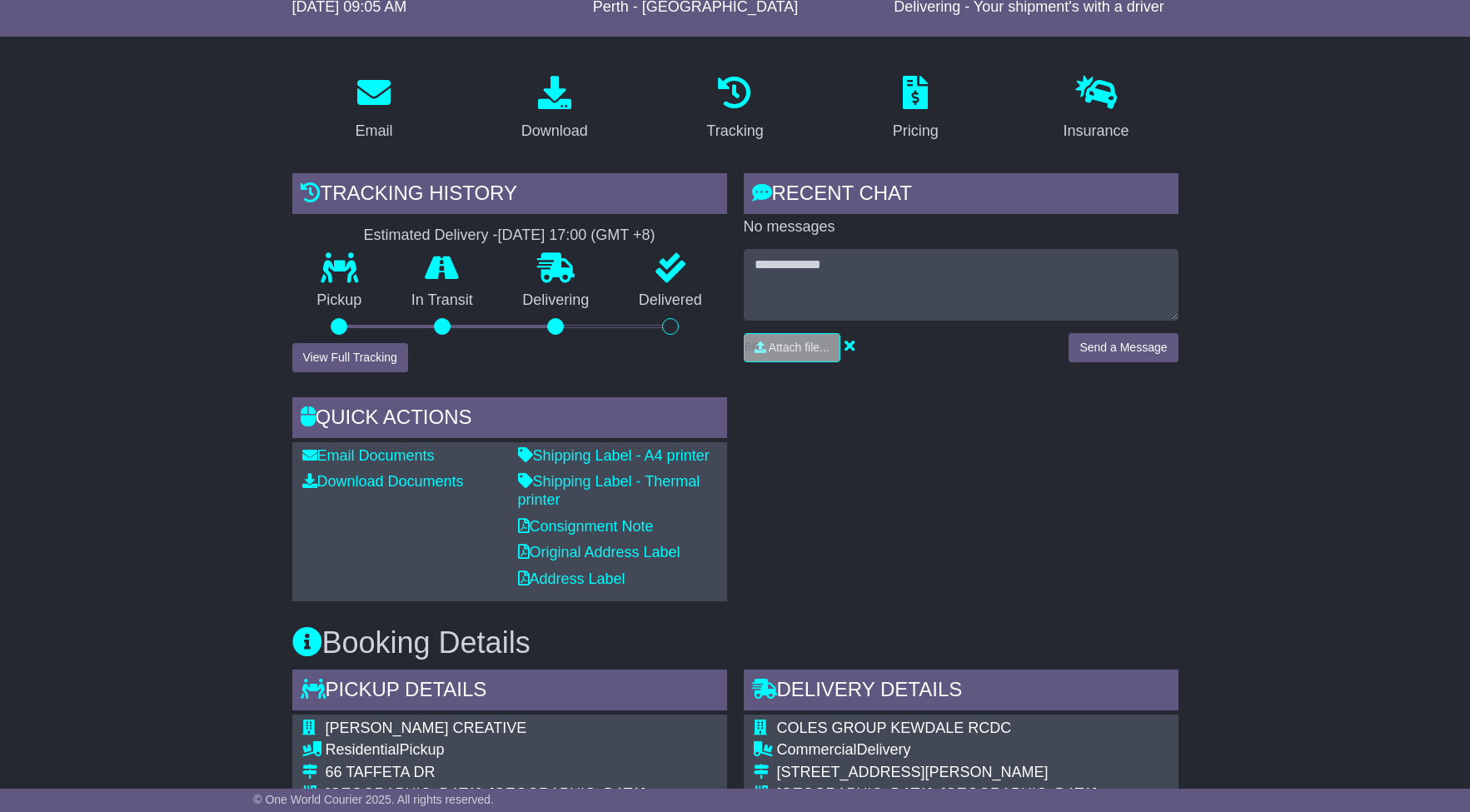
scroll to position [215, 0]
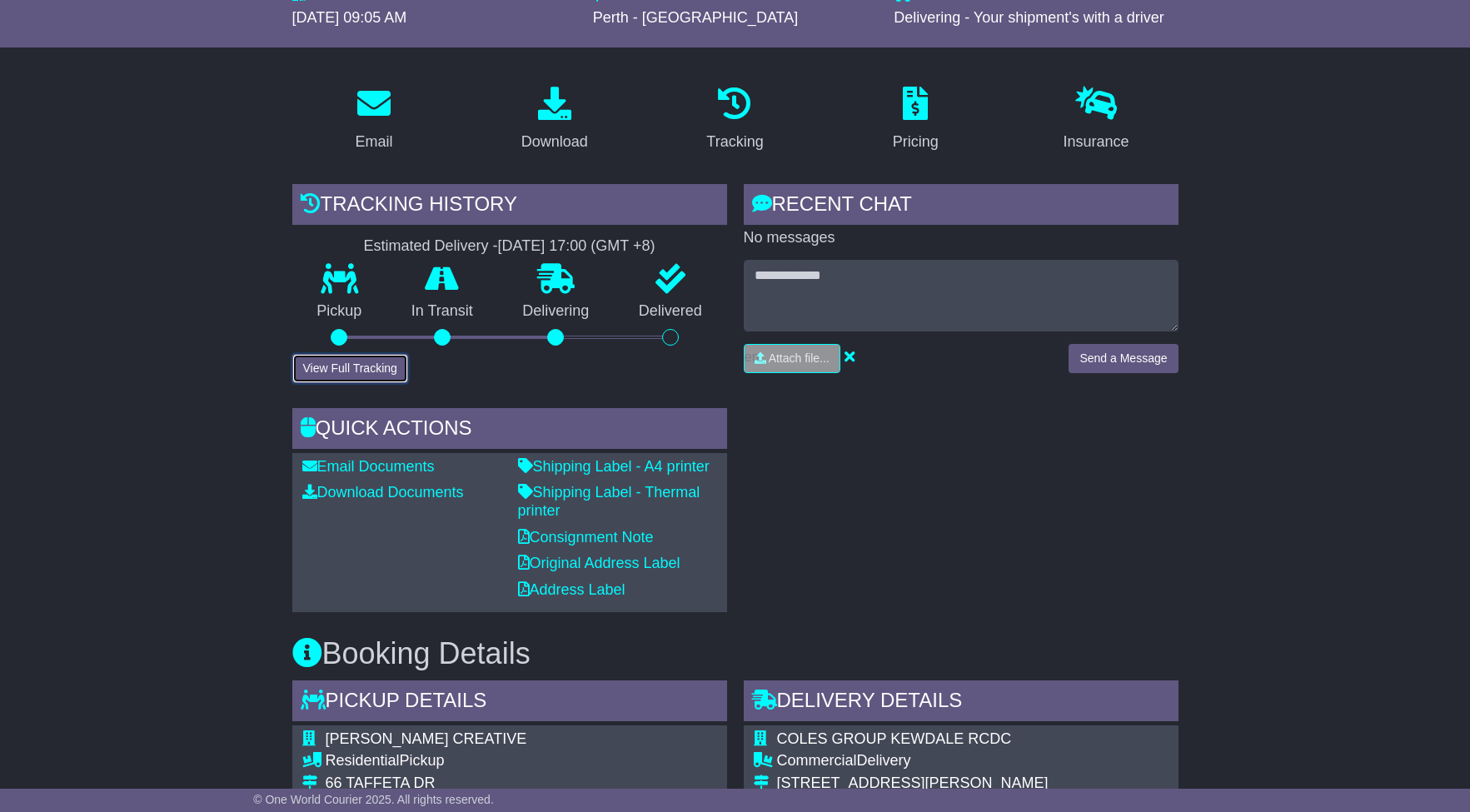
click at [391, 363] on button "View Full Tracking" at bounding box center [349, 369] width 116 height 29
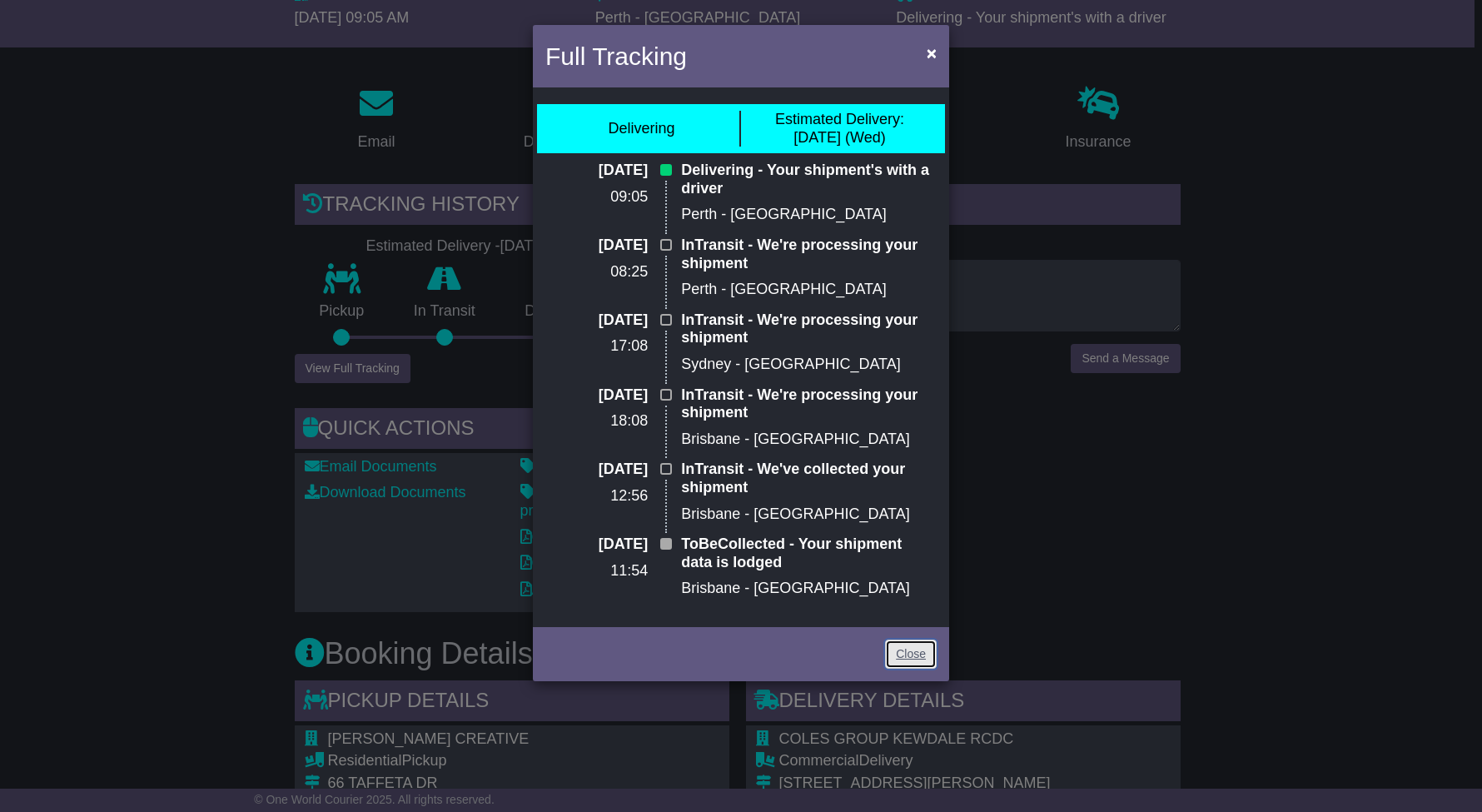
click at [918, 652] on link "Close" at bounding box center [911, 654] width 52 height 29
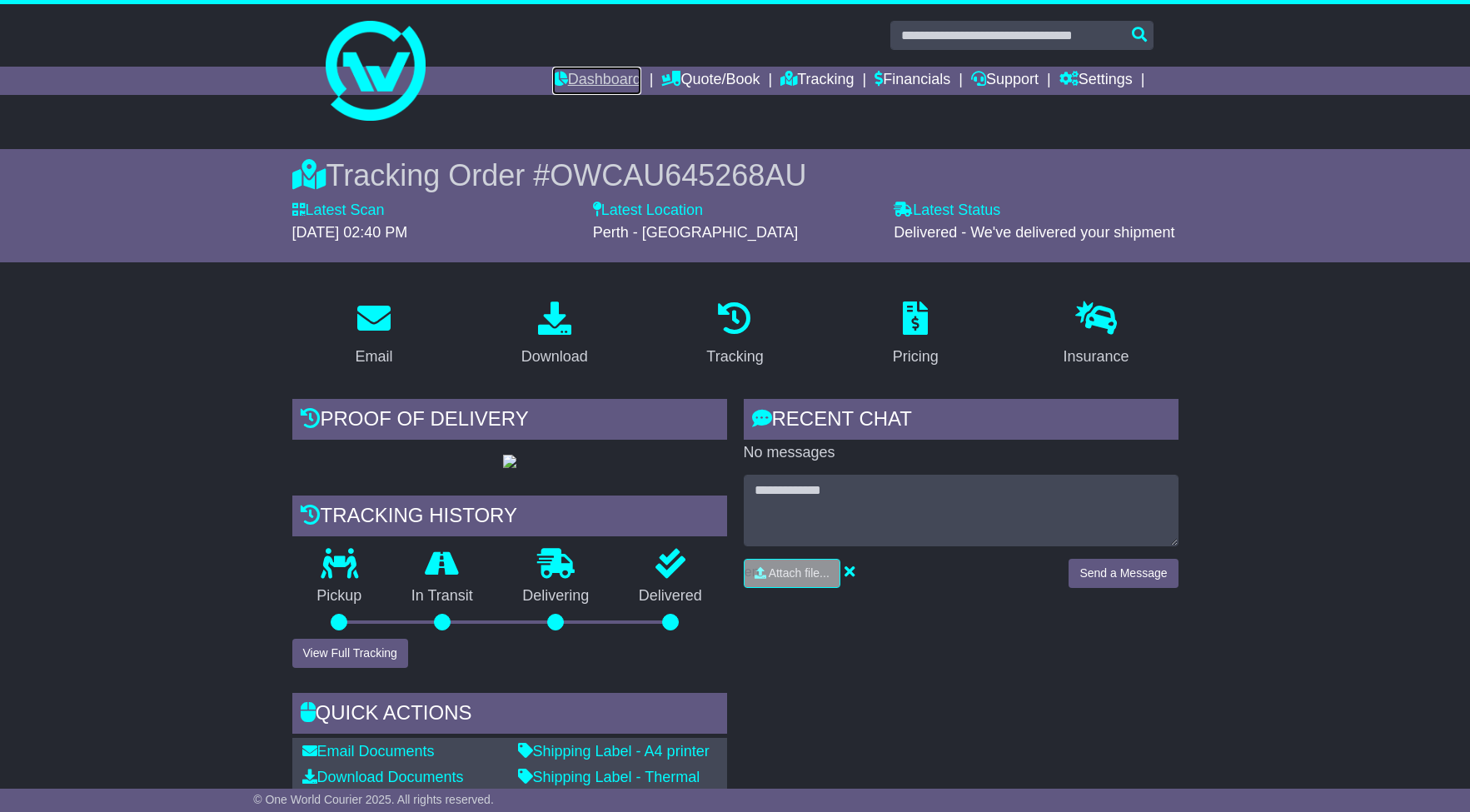
click at [602, 82] on link "Dashboard" at bounding box center [596, 80] width 89 height 28
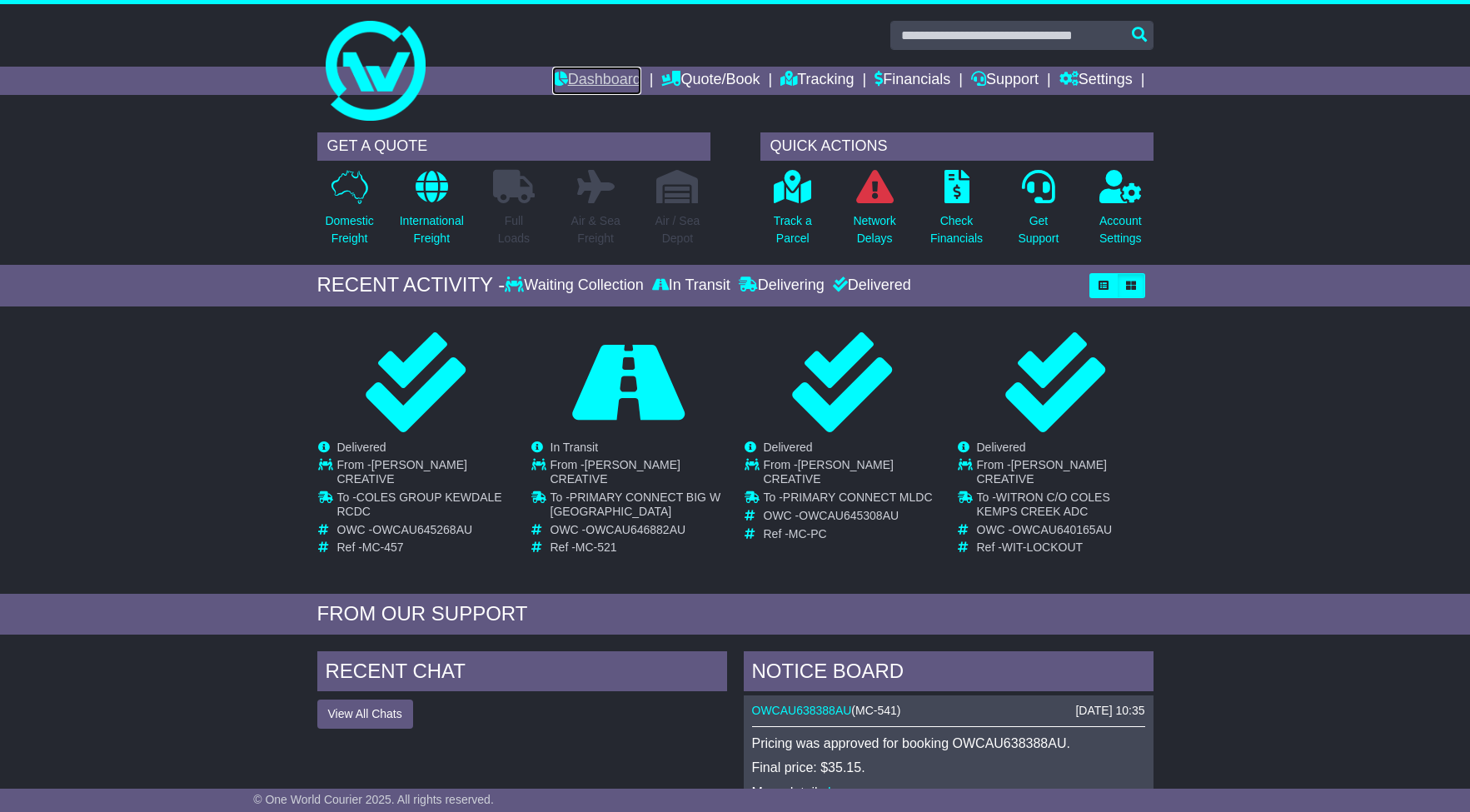
click at [616, 76] on link "Dashboard" at bounding box center [596, 80] width 89 height 28
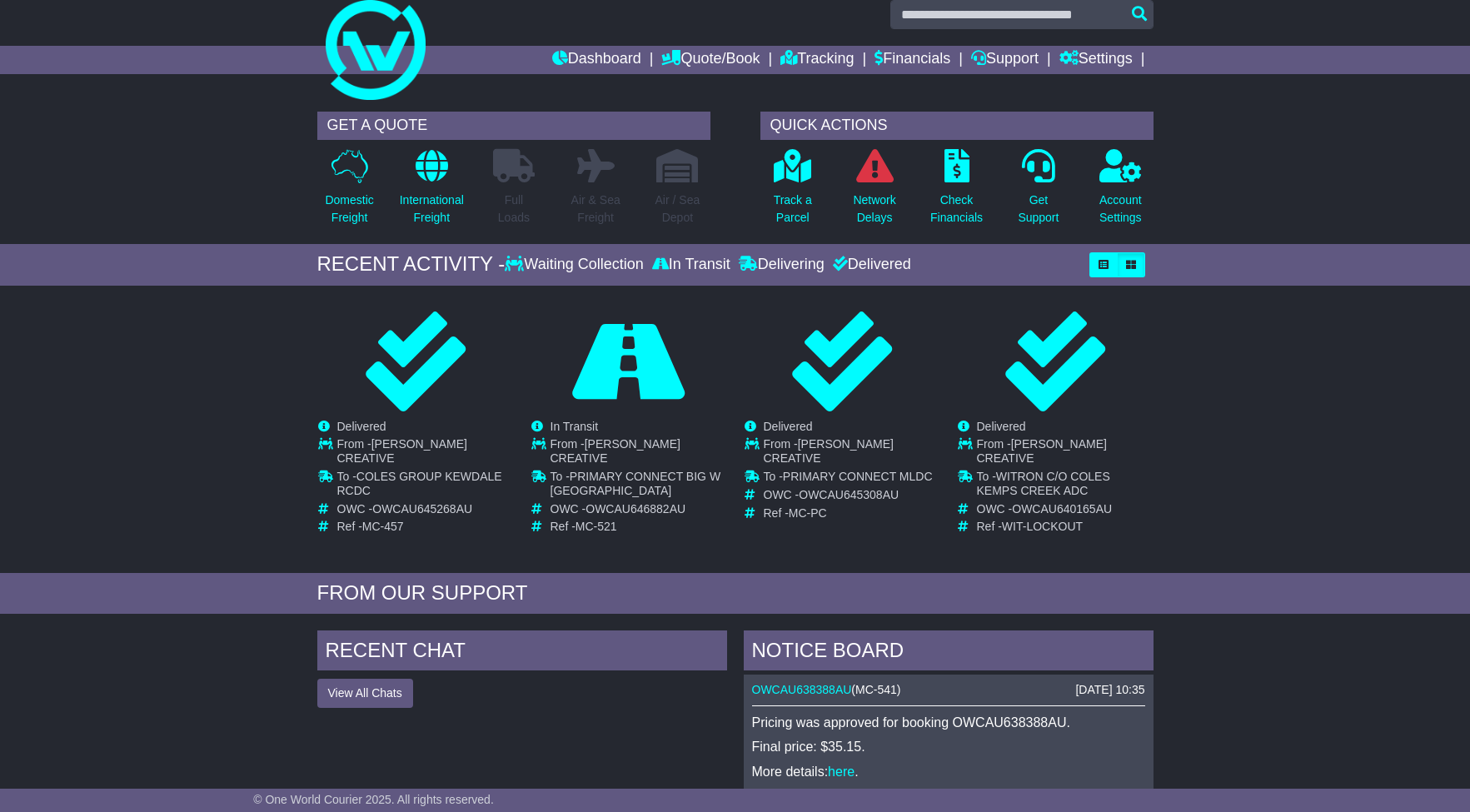
scroll to position [31, 0]
